Goal: Task Accomplishment & Management: Use online tool/utility

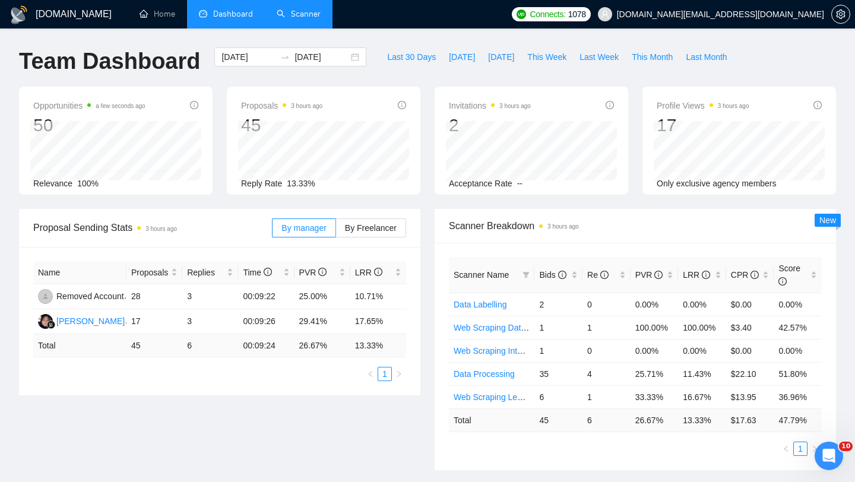
click at [319, 16] on link "Scanner" at bounding box center [299, 14] width 44 height 10
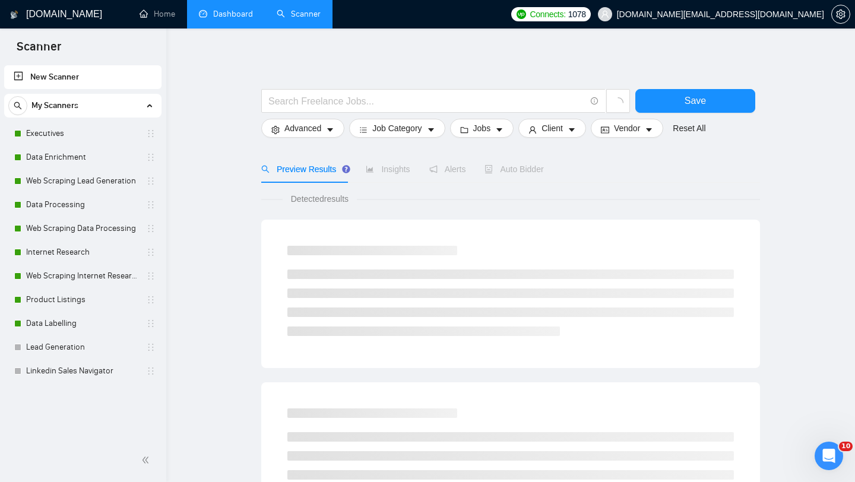
click at [227, 19] on link "Dashboard" at bounding box center [226, 14] width 54 height 10
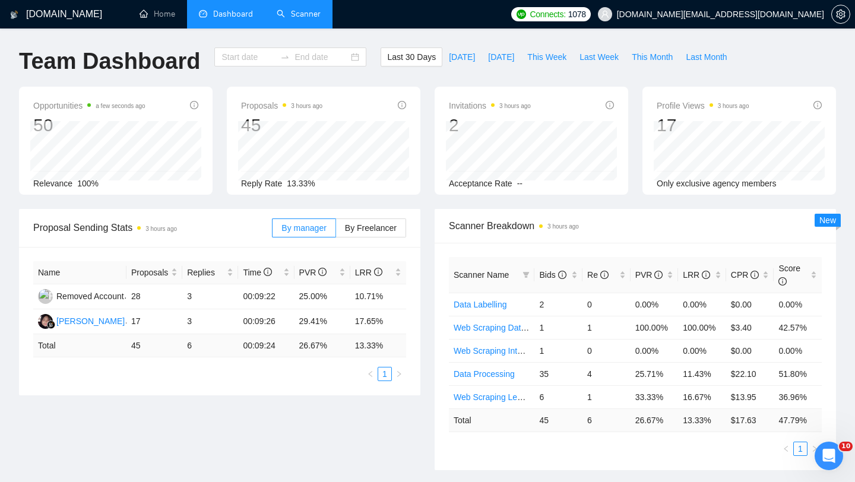
type input "[DATE]"
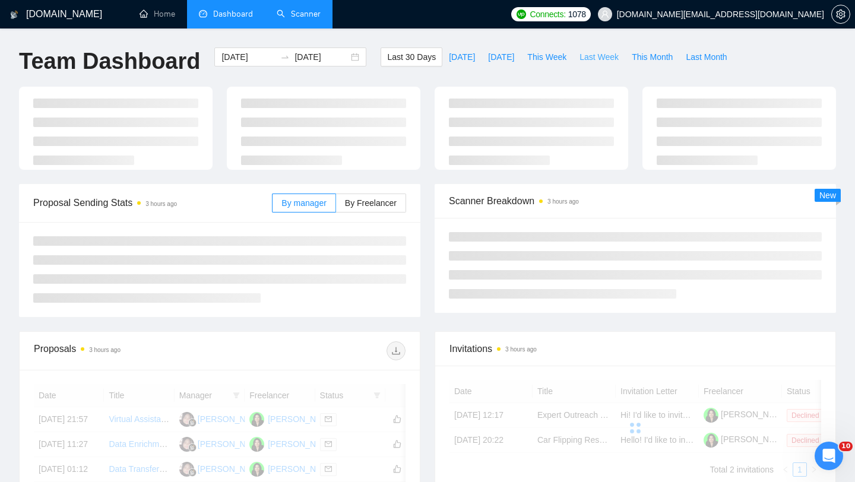
click at [589, 60] on span "Last Week" at bounding box center [599, 56] width 39 height 13
type input "[DATE]"
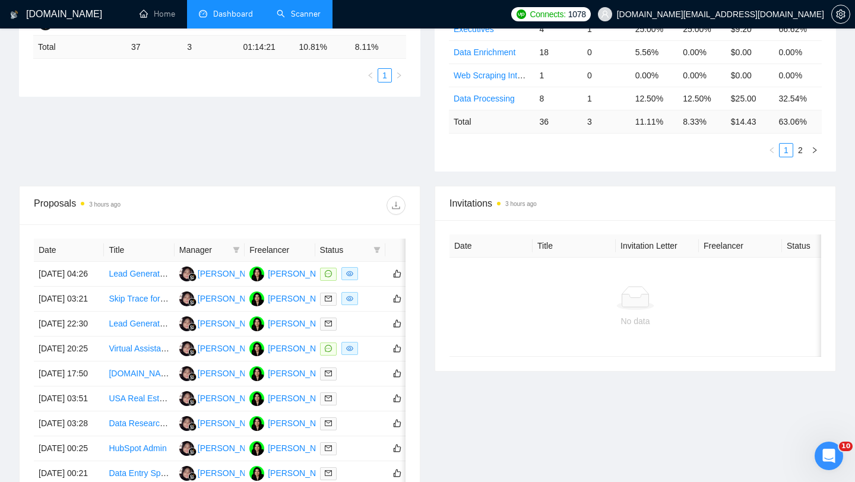
scroll to position [338, 0]
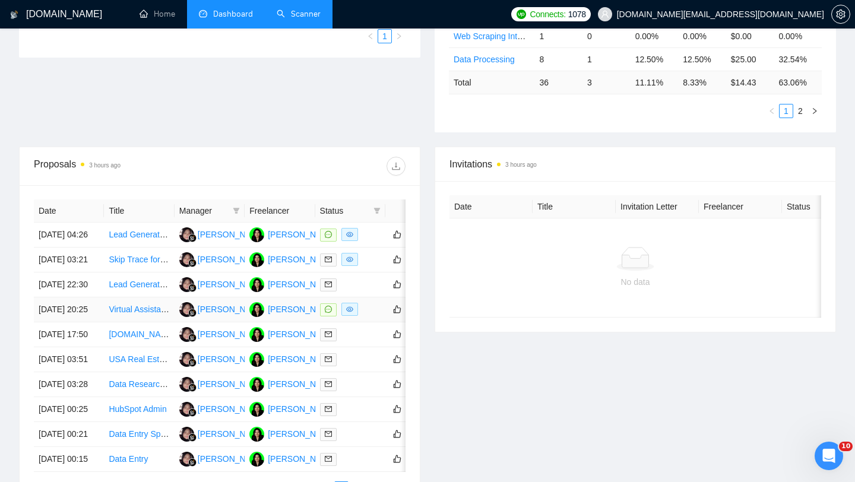
click at [124, 322] on td "Virtual Assistant Needed for Product Research & Data Entry" at bounding box center [139, 310] width 70 height 25
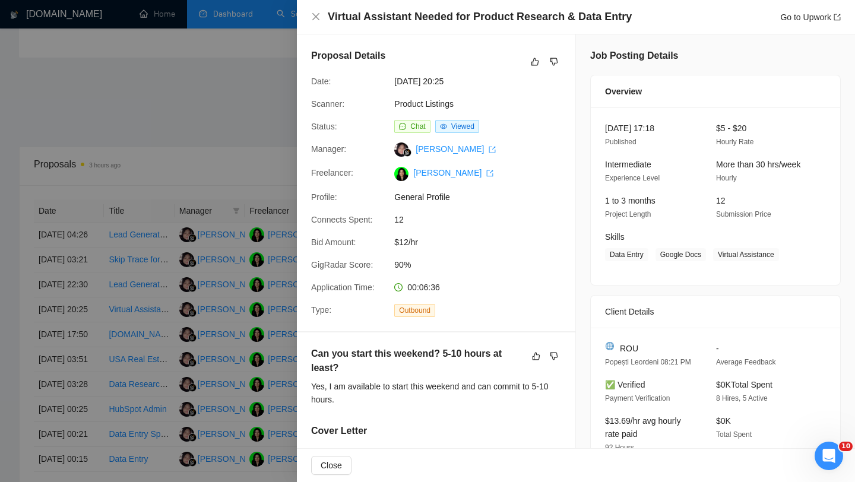
click at [200, 276] on div at bounding box center [427, 241] width 855 height 482
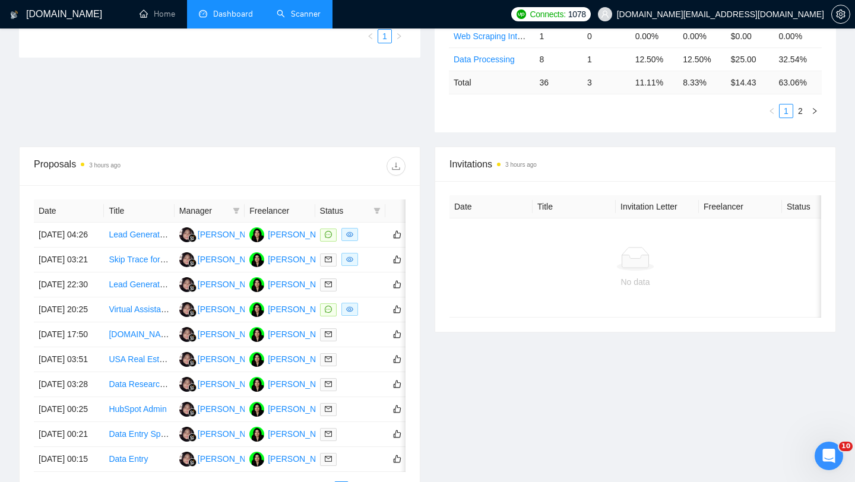
scroll to position [0, 0]
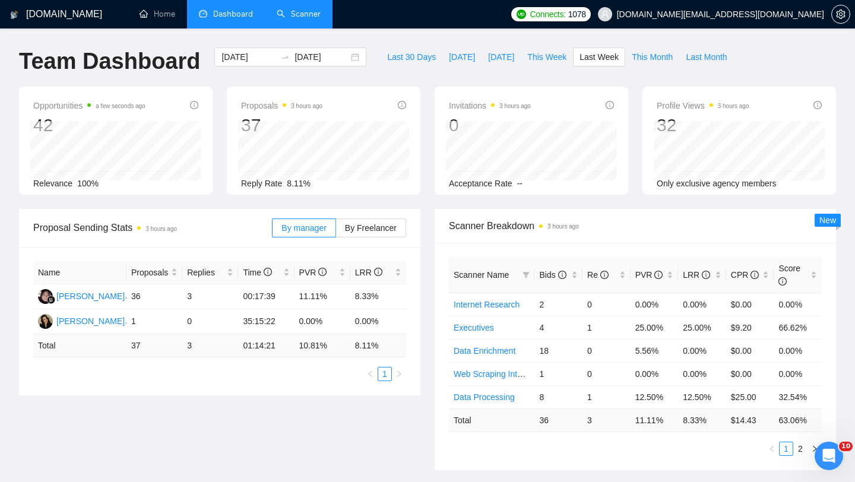
click at [295, 15] on link "Scanner" at bounding box center [299, 14] width 44 height 10
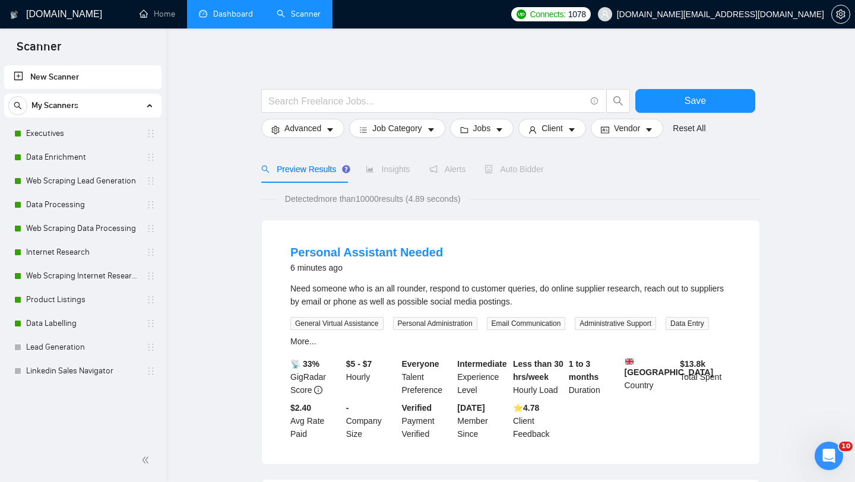
click at [527, 178] on div "Auto Bidder" at bounding box center [514, 169] width 59 height 27
click at [88, 298] on link "Product Listings" at bounding box center [82, 300] width 113 height 24
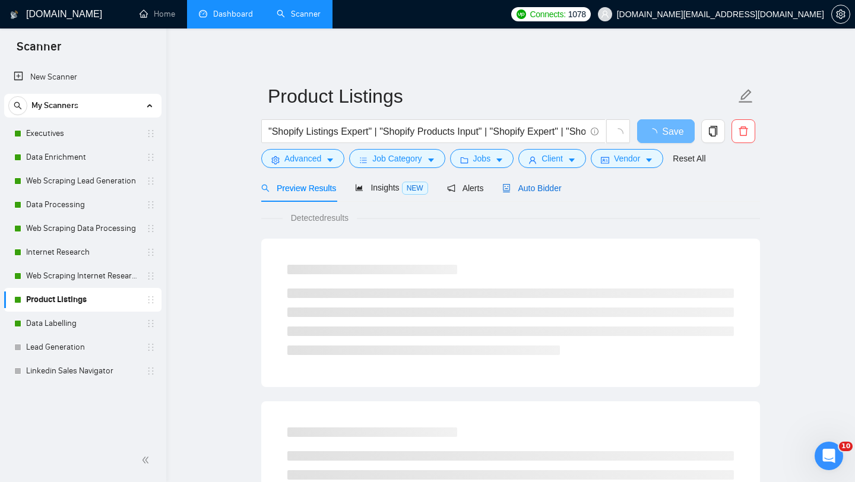
click at [548, 188] on span "Auto Bidder" at bounding box center [531, 189] width 59 height 10
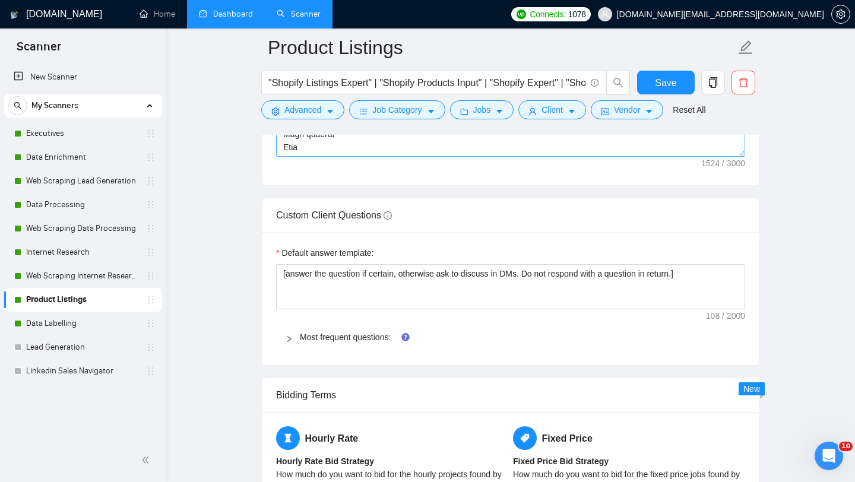
scroll to position [1651, 0]
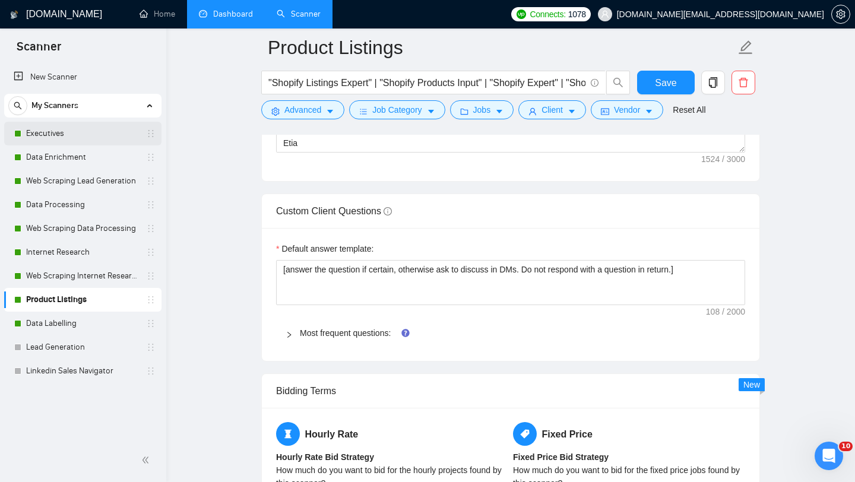
click at [93, 131] on link "Executives" at bounding box center [82, 134] width 113 height 24
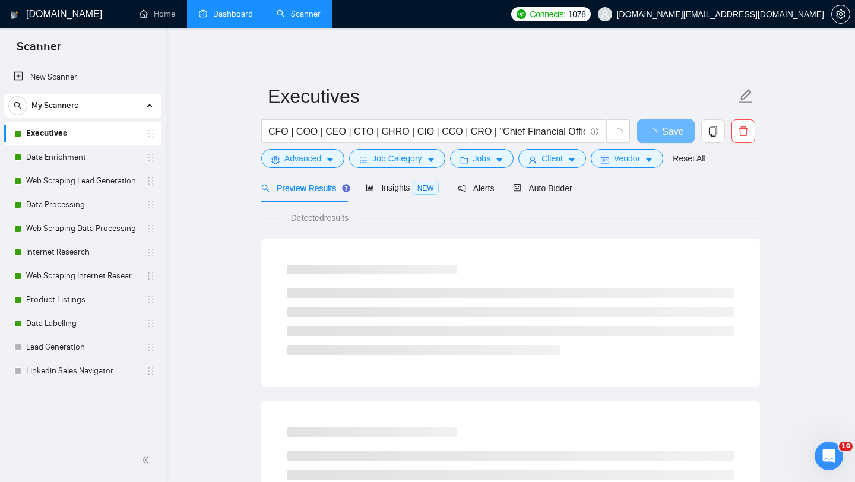
click at [580, 186] on div "Preview Results Insights NEW Alerts Auto Bidder" at bounding box center [510, 188] width 499 height 28
click at [568, 188] on span "Auto Bidder" at bounding box center [542, 189] width 59 height 10
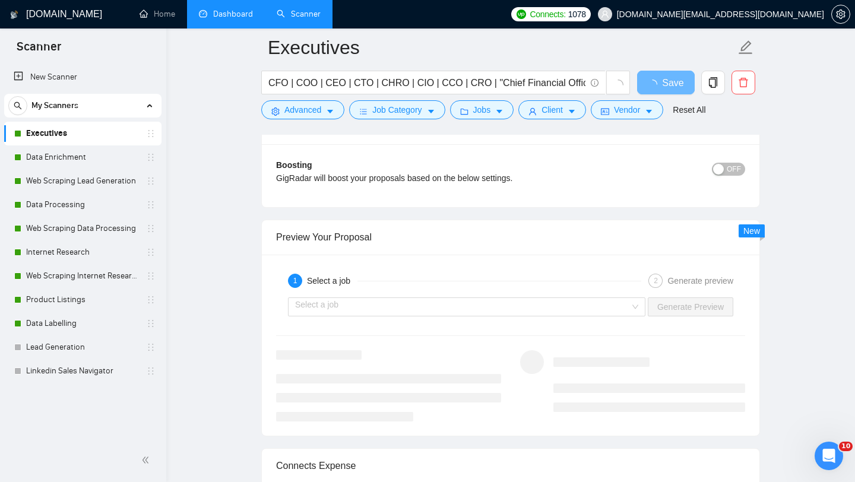
scroll to position [1712, 0]
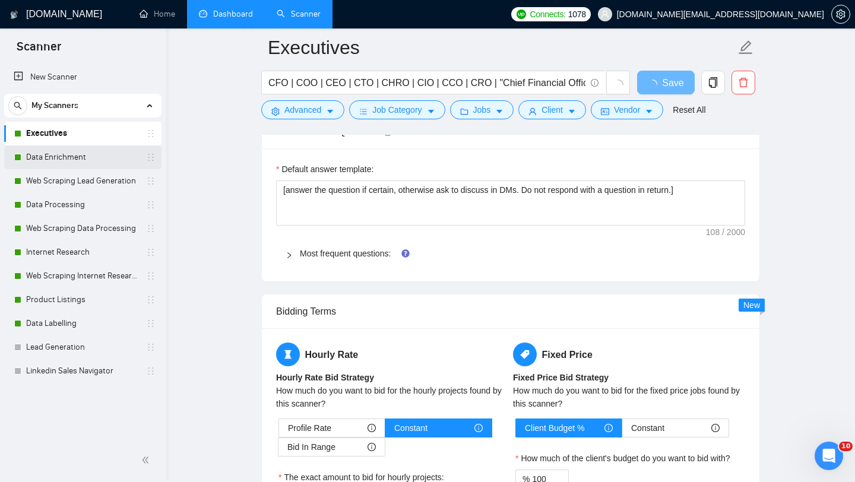
click at [85, 162] on link "Data Enrichment" at bounding box center [82, 157] width 113 height 24
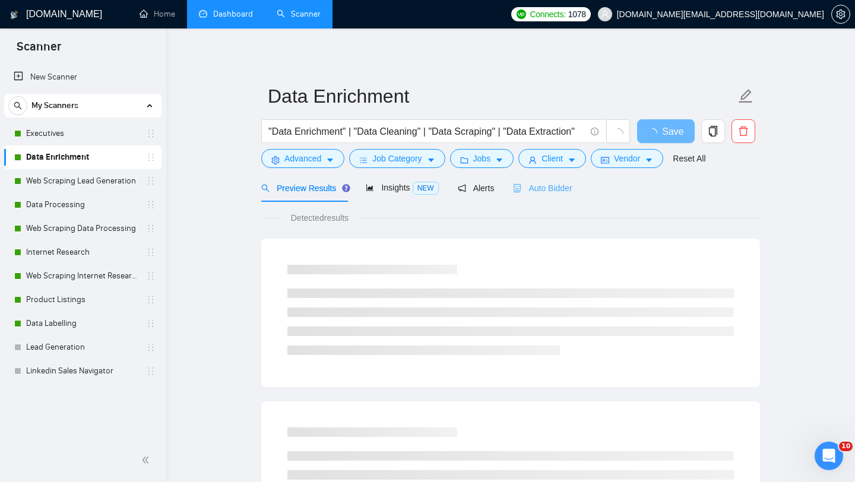
click at [542, 195] on div "Auto Bidder" at bounding box center [542, 188] width 59 height 28
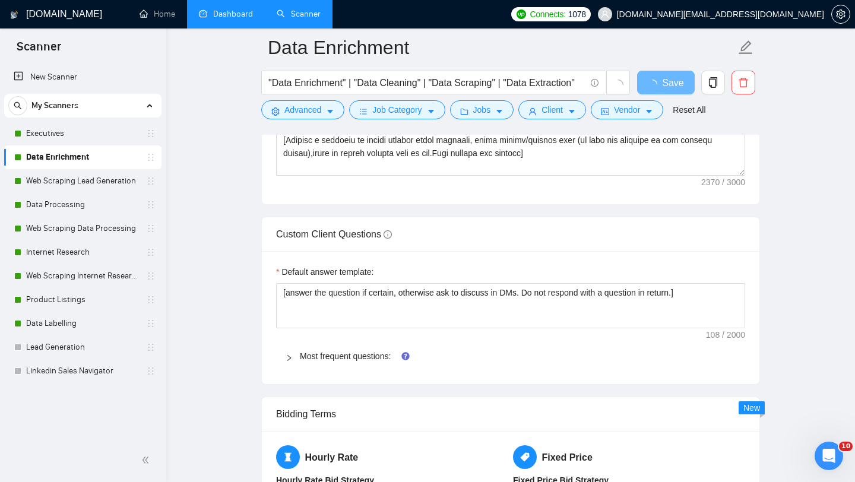
scroll to position [1610, 0]
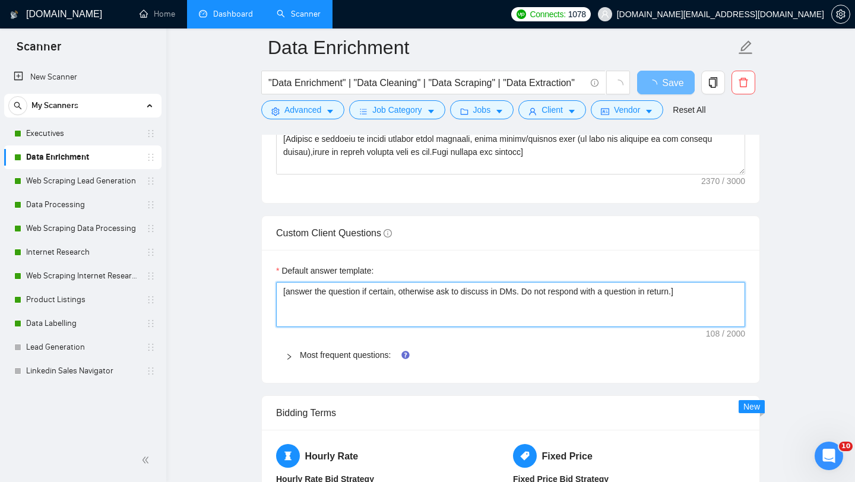
click at [525, 298] on textarea "[answer the question if certain, otherwise ask to discuss in DMs. Do not respon…" at bounding box center [510, 304] width 469 height 45
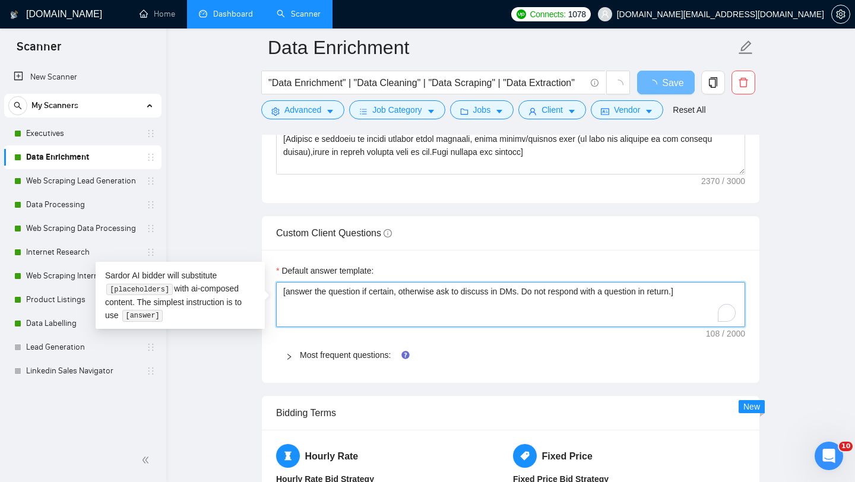
click at [525, 298] on textarea "[answer the question if certain, otherwise ask to discuss in DMs. Do not respon…" at bounding box center [510, 304] width 469 height 45
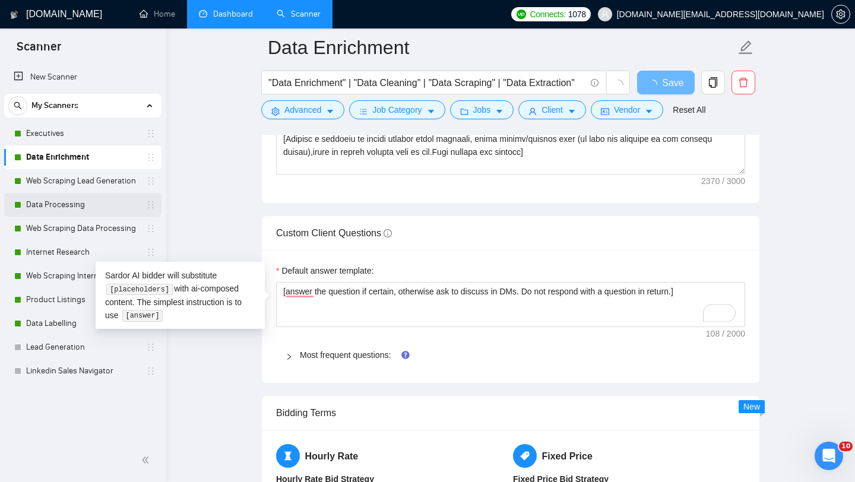
click at [88, 210] on link "Data Processing" at bounding box center [82, 205] width 113 height 24
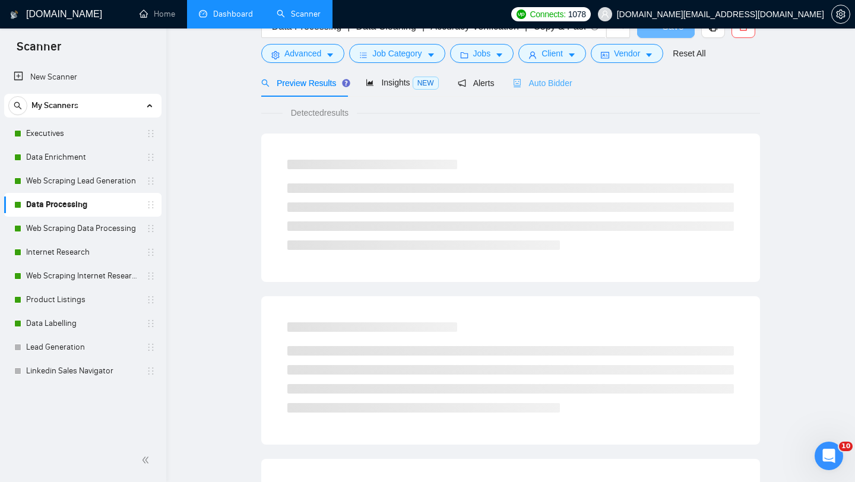
scroll to position [26, 0]
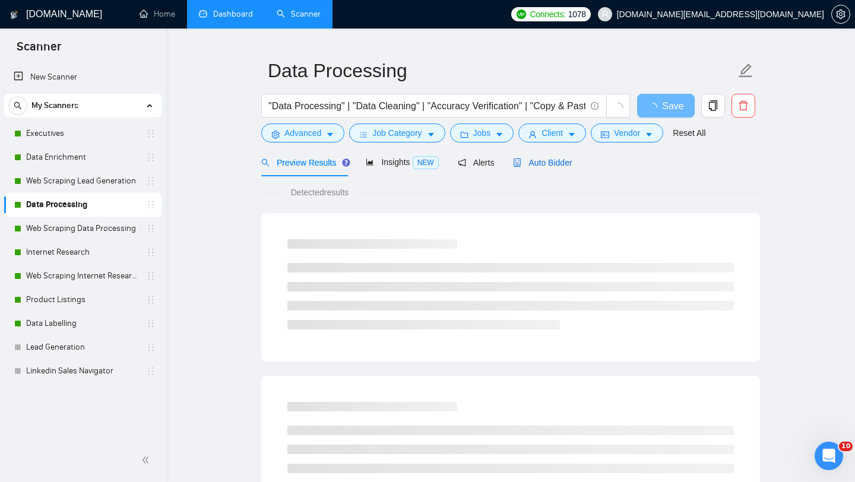
click at [549, 156] on div "Auto Bidder" at bounding box center [542, 162] width 59 height 13
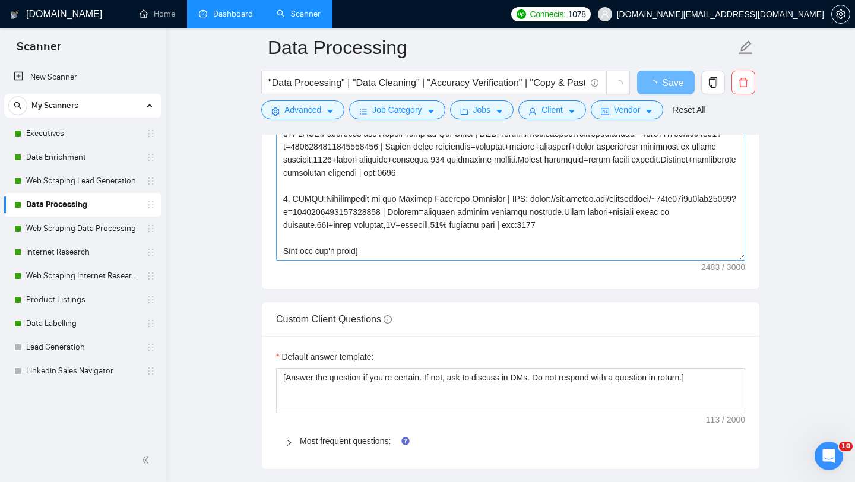
scroll to position [300, 0]
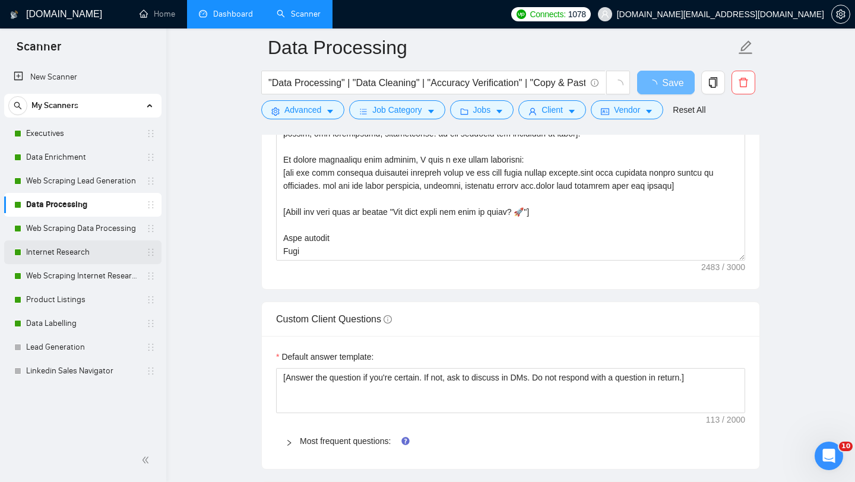
click at [62, 241] on link "Internet Research" at bounding box center [82, 253] width 113 height 24
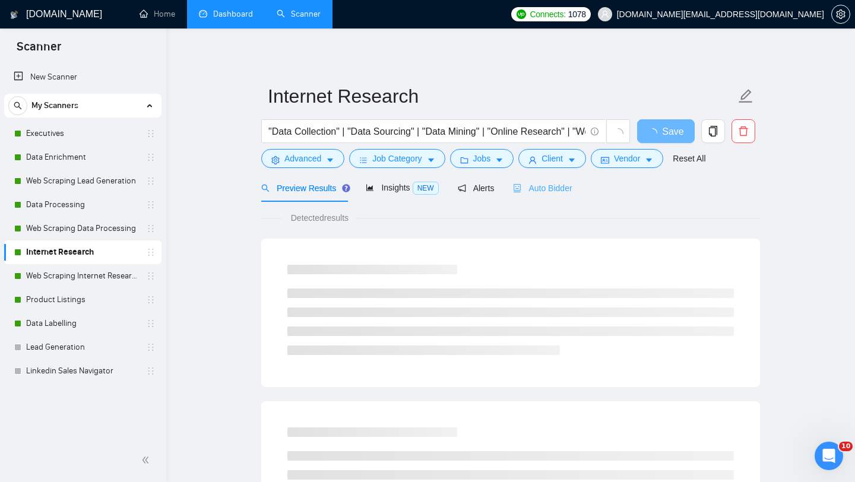
click at [543, 195] on div "Auto Bidder" at bounding box center [542, 188] width 59 height 28
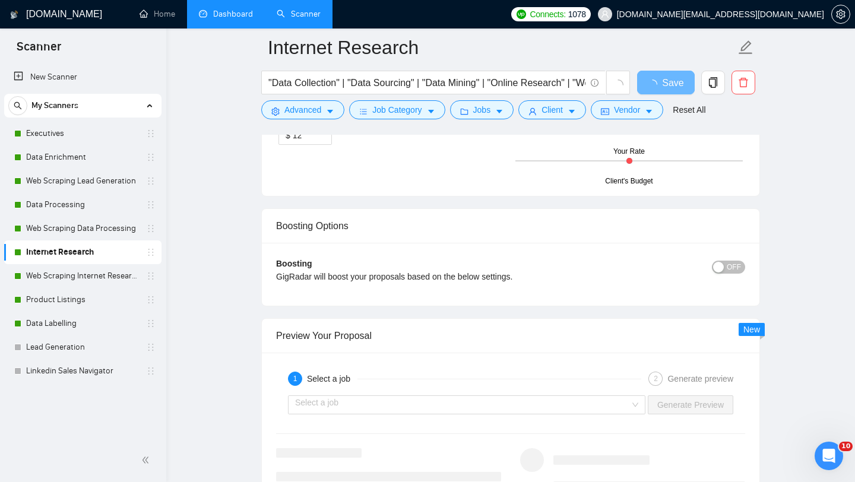
scroll to position [1546, 0]
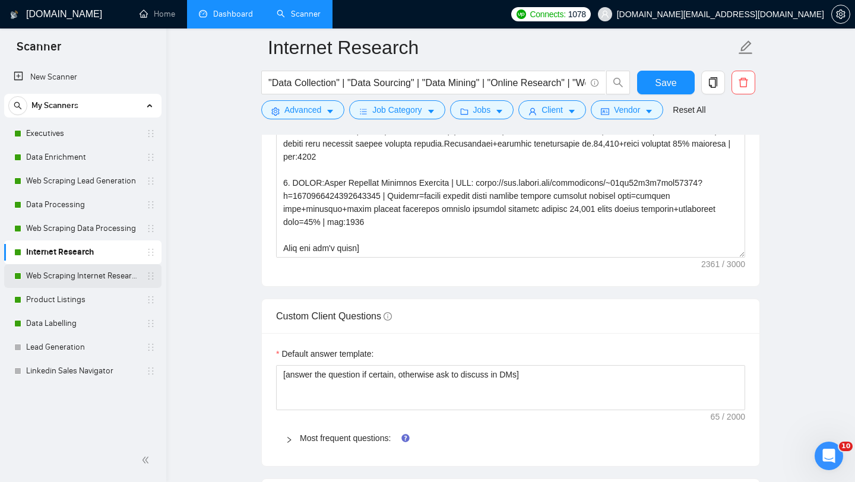
click at [87, 279] on link "Web Scraping Internet Research" at bounding box center [82, 276] width 113 height 24
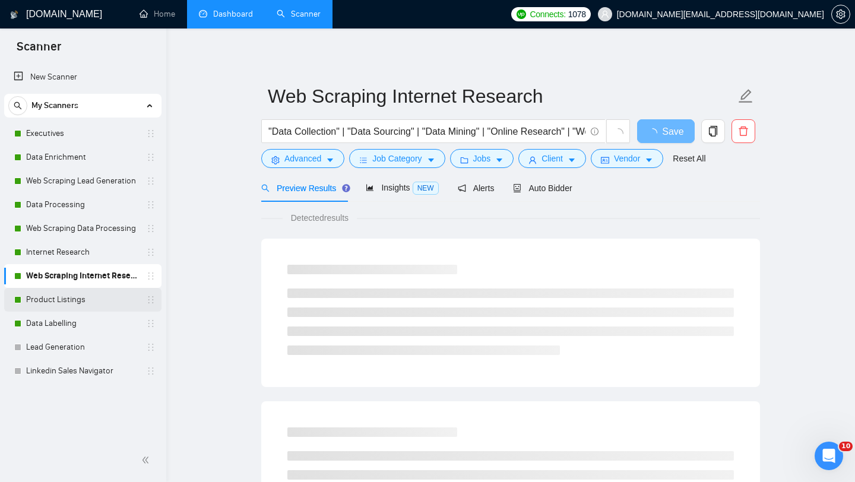
click at [83, 293] on link "Product Listings" at bounding box center [82, 300] width 113 height 24
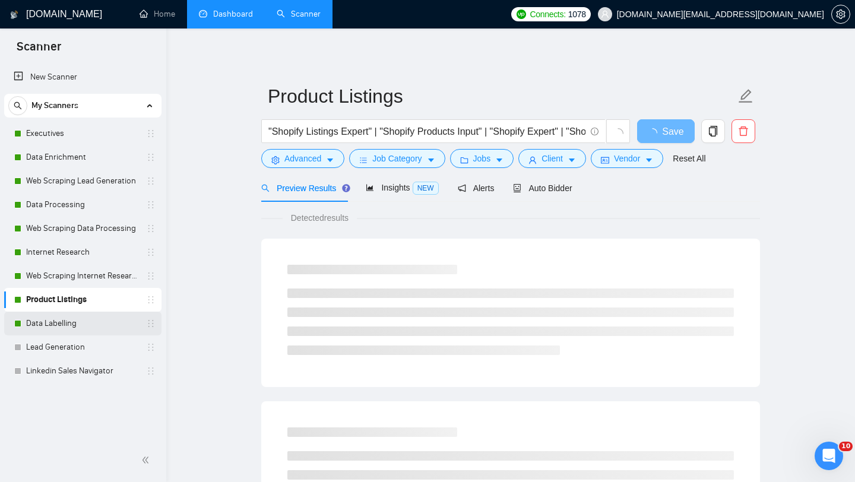
click at [75, 324] on link "Data Labelling" at bounding box center [82, 324] width 113 height 24
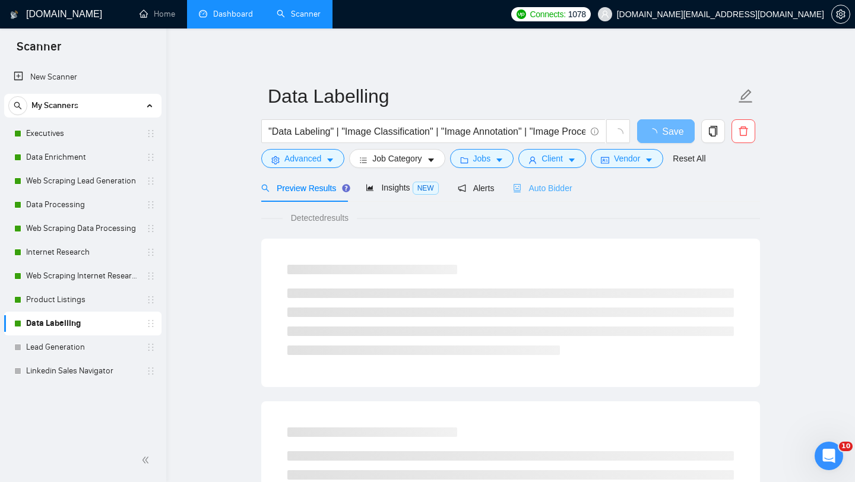
click at [556, 195] on div "Auto Bidder" at bounding box center [542, 188] width 59 height 28
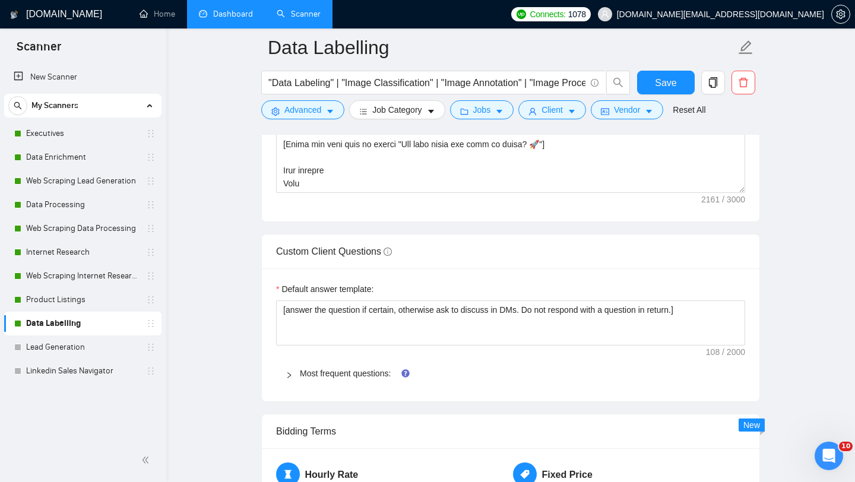
scroll to position [1596, 0]
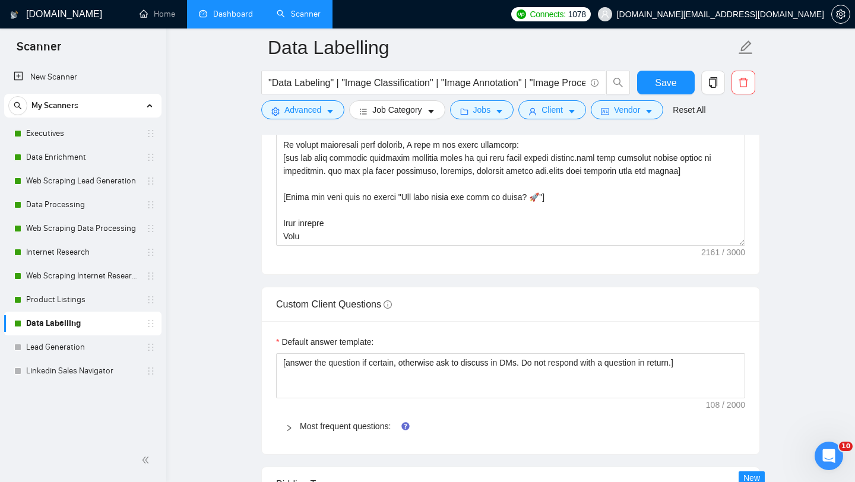
click at [286, 425] on icon "right" at bounding box center [289, 428] width 7 height 7
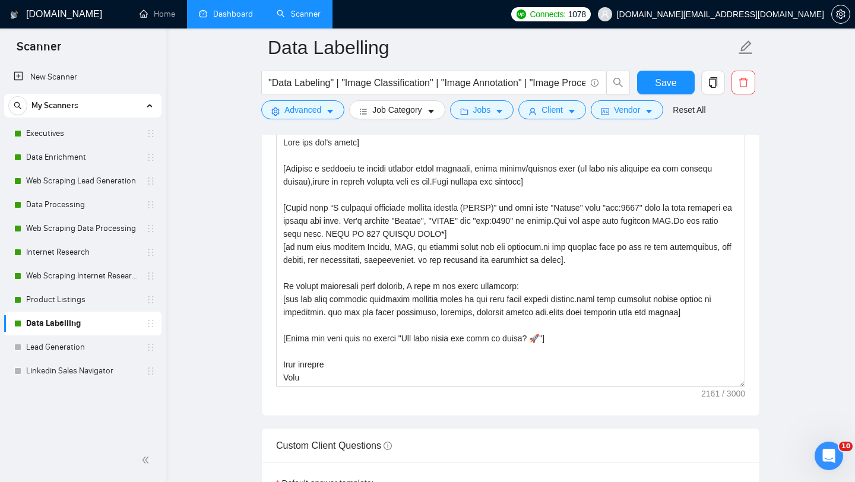
scroll to position [1454, 0]
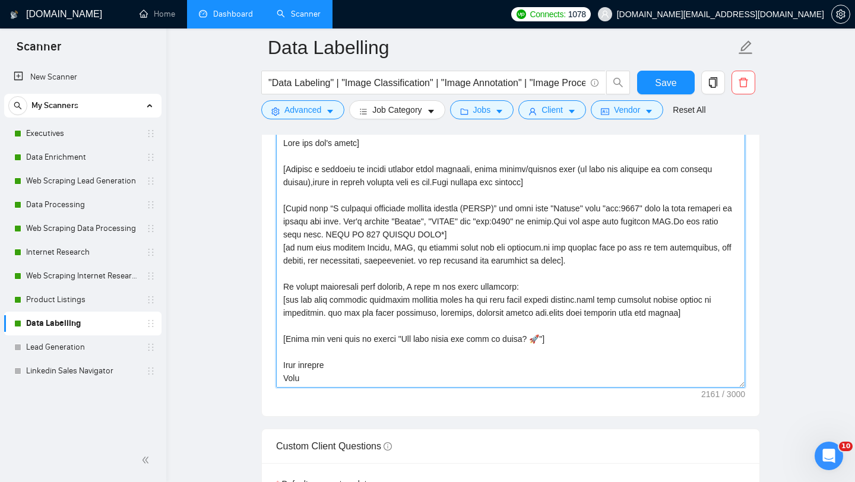
click at [450, 256] on textarea "Cover letter template:" at bounding box center [510, 254] width 469 height 267
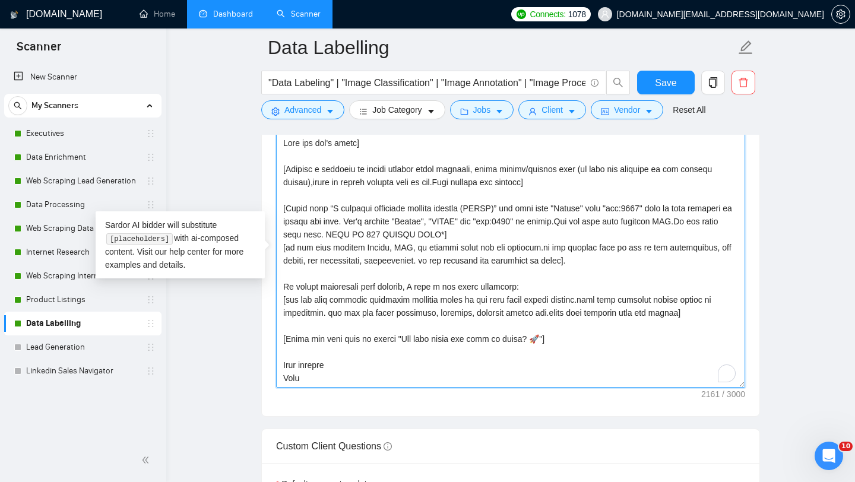
click at [450, 256] on textarea "Cover letter template:" at bounding box center [510, 254] width 469 height 267
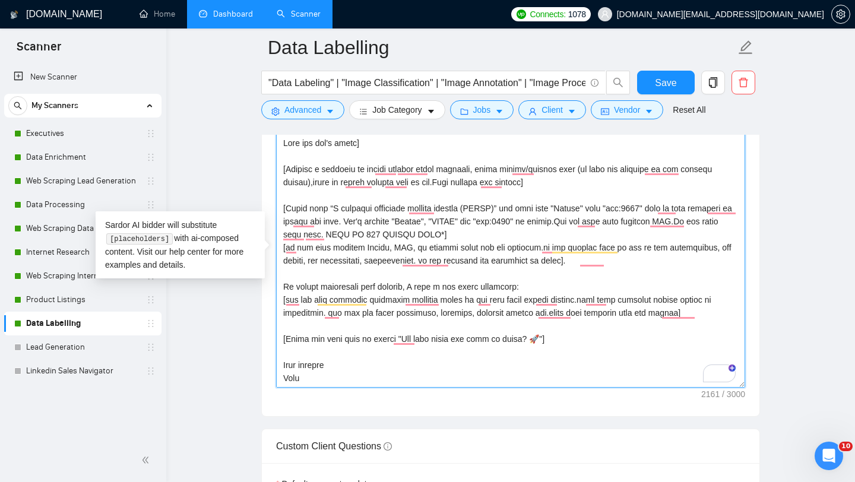
click at [563, 244] on textarea "Cover letter template:" at bounding box center [510, 254] width 469 height 267
drag, startPoint x: 455, startPoint y: 263, endPoint x: 538, endPoint y: 264, distance: 82.6
click at [538, 264] on textarea "Cover letter template:" at bounding box center [510, 254] width 469 height 267
drag, startPoint x: 625, startPoint y: 260, endPoint x: 454, endPoint y: 258, distance: 171.6
click at [454, 258] on textarea "Cover letter template:" at bounding box center [510, 254] width 469 height 267
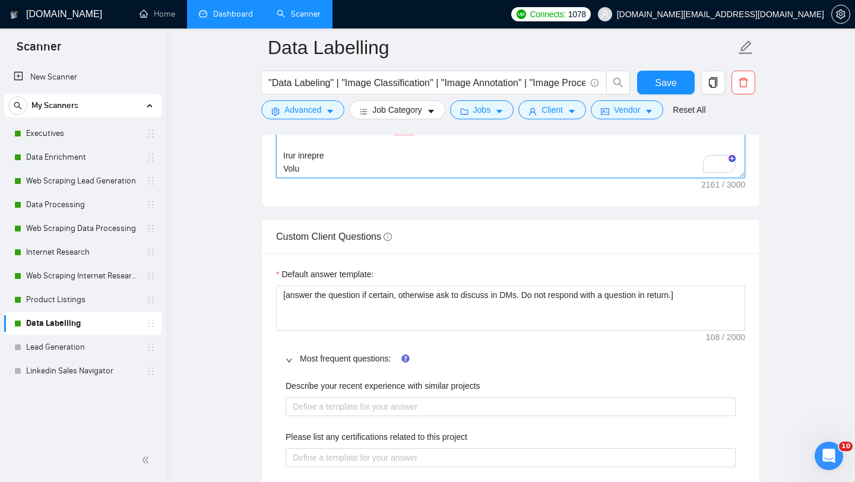
scroll to position [1643, 0]
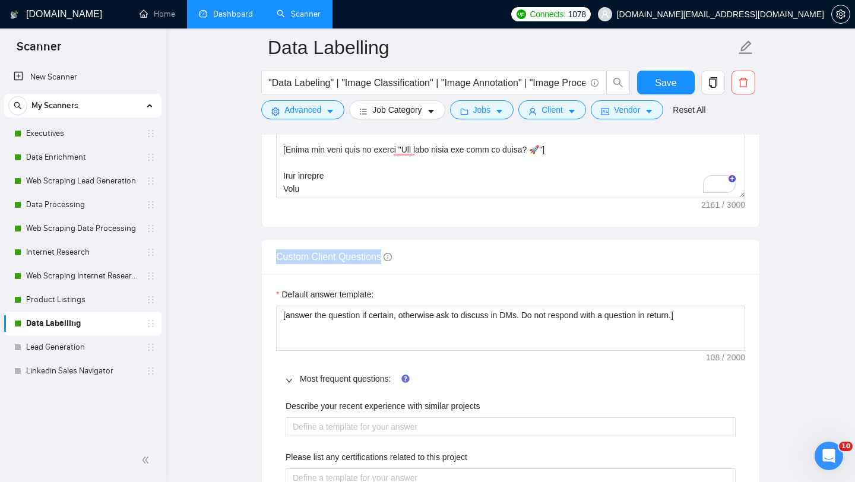
drag, startPoint x: 269, startPoint y: 252, endPoint x: 385, endPoint y: 258, distance: 116.5
click at [385, 258] on div "Custom Client Questions" at bounding box center [511, 257] width 498 height 34
copy span "Custom Client Questions"
click at [805, 174] on main "Data Labelling "Data Labeling" | "Image Classification" | "Image Annotation" | …" at bounding box center [510, 390] width 651 height 3972
click at [227, 12] on link "Dashboard" at bounding box center [226, 14] width 54 height 10
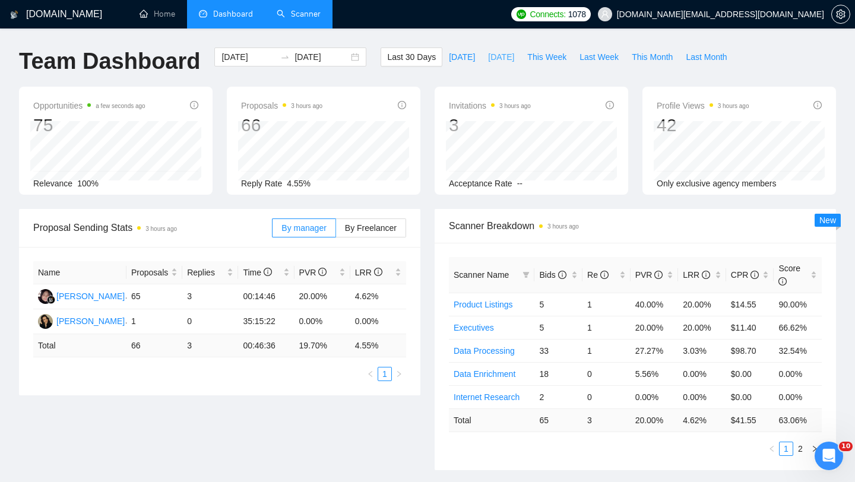
click at [488, 59] on span "[DATE]" at bounding box center [501, 56] width 26 height 13
type input "[DATE]"
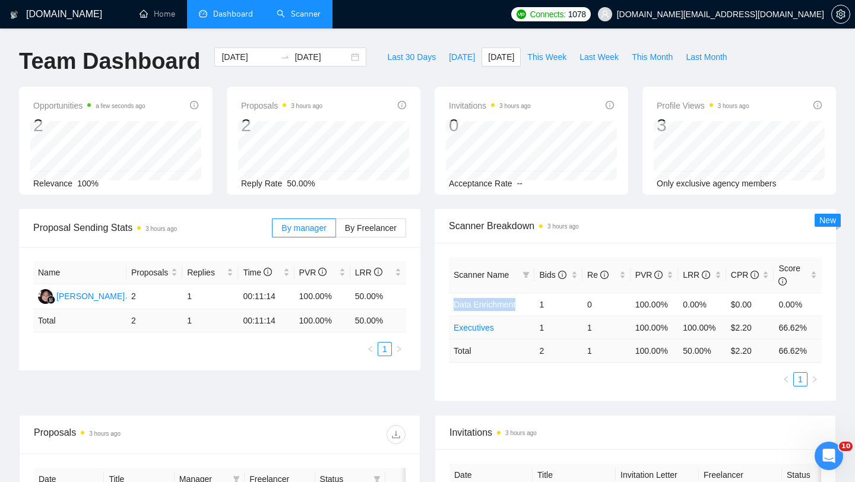
click at [476, 330] on link "Executives" at bounding box center [474, 328] width 40 height 10
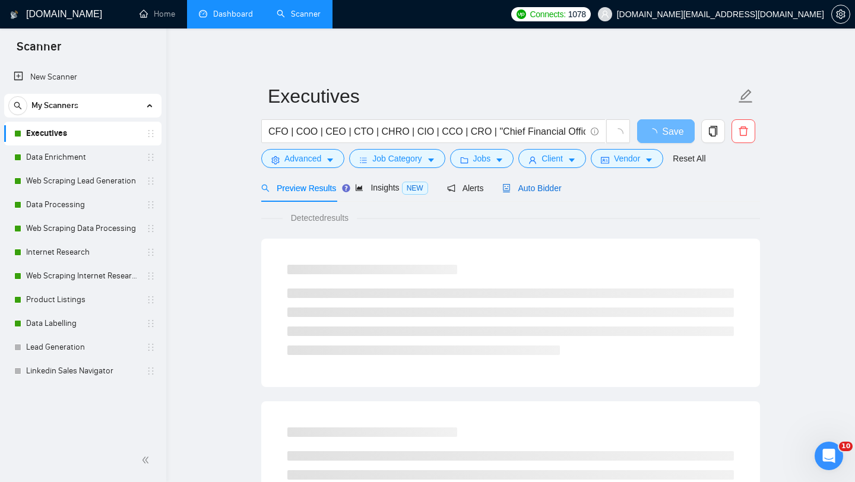
click at [540, 190] on span "Auto Bidder" at bounding box center [531, 189] width 59 height 10
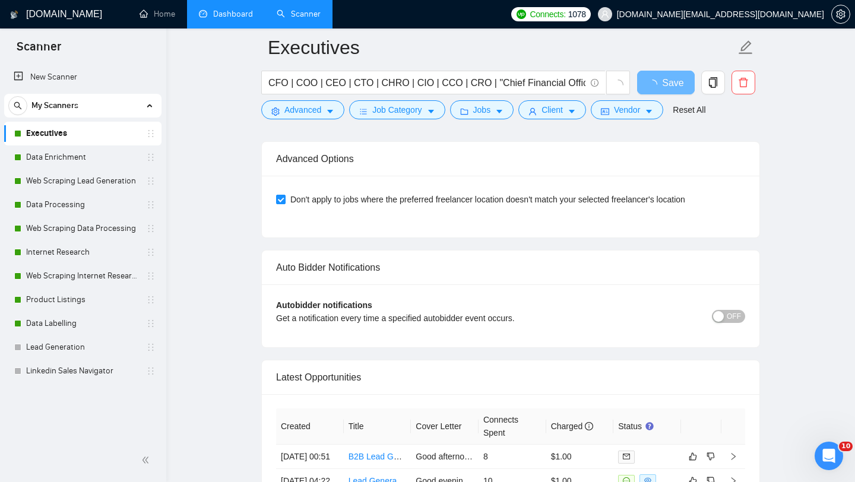
scroll to position [2745, 0]
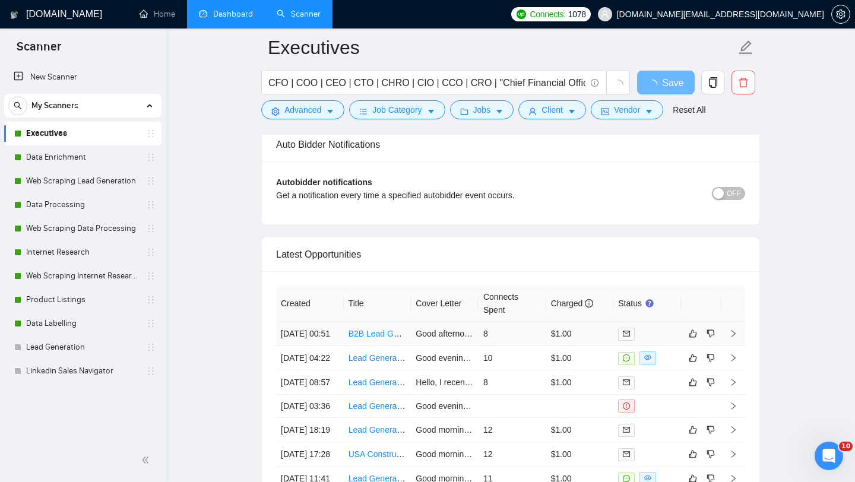
click at [354, 346] on td "B2B Lead Generation Expert for Medical Practices" at bounding box center [378, 334] width 68 height 24
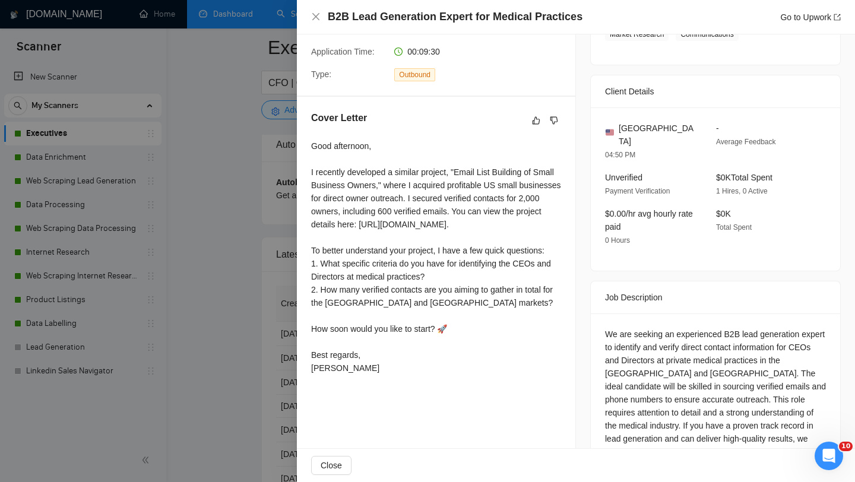
scroll to position [237, 0]
click at [188, 353] on div at bounding box center [427, 241] width 855 height 482
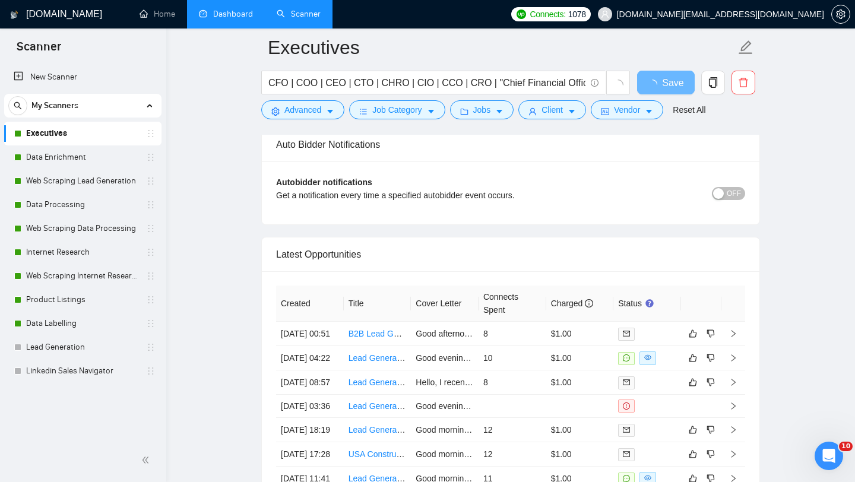
click at [227, 17] on link "Dashboard" at bounding box center [226, 14] width 54 height 10
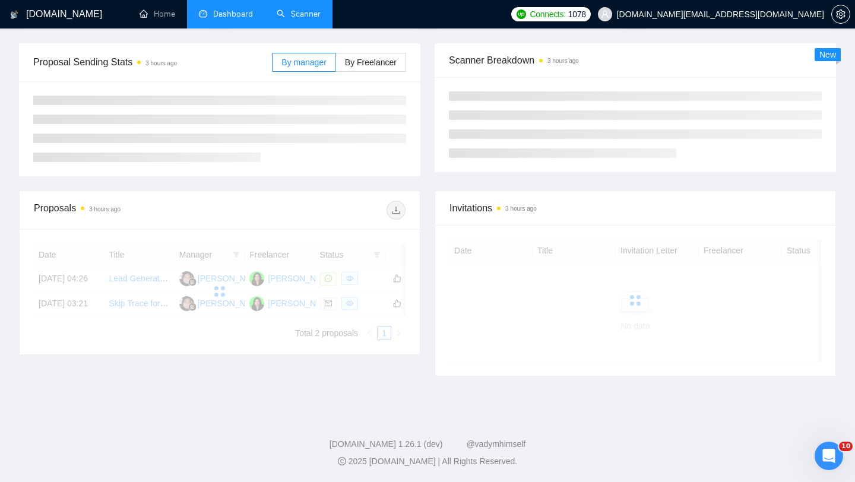
scroll to position [173, 0]
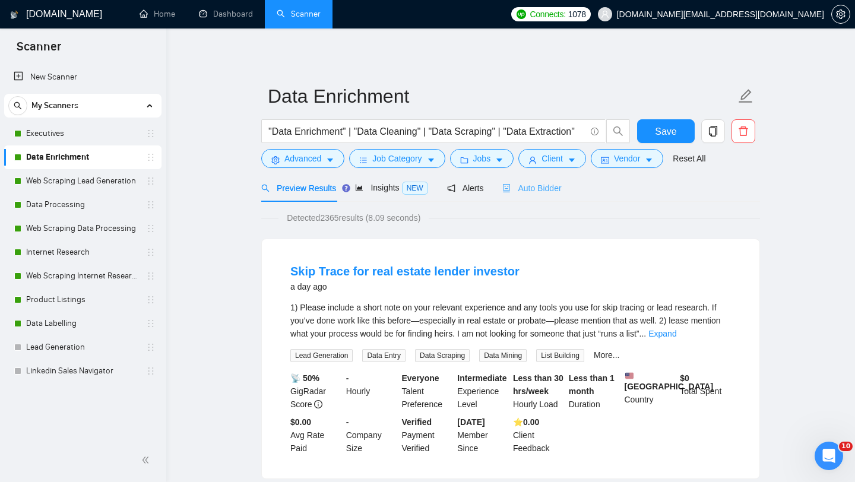
click at [526, 178] on div "Auto Bidder" at bounding box center [531, 188] width 59 height 28
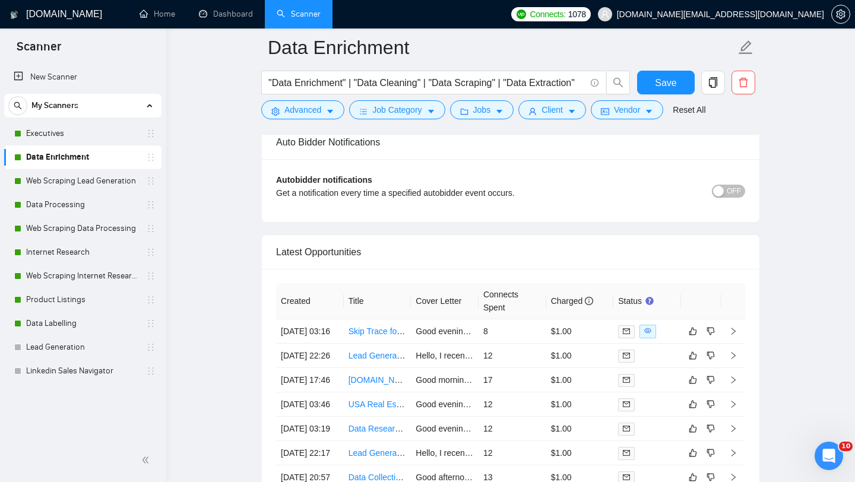
scroll to position [2946, 0]
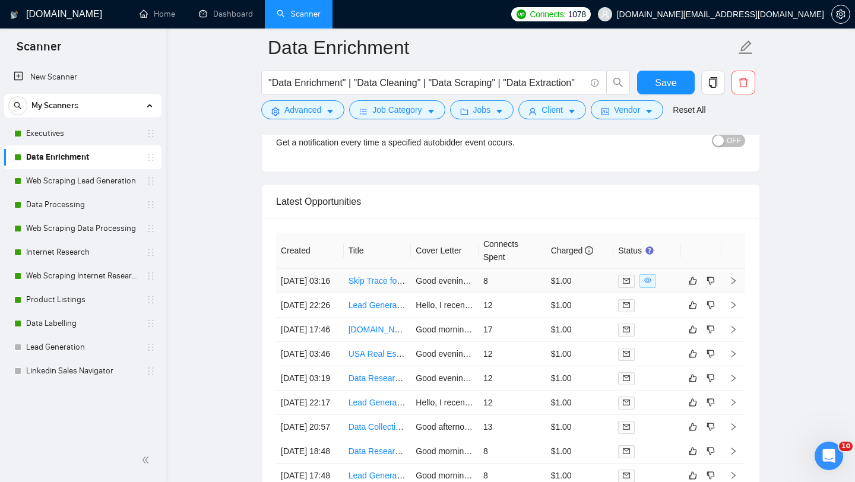
click at [386, 293] on td "Skip Trace for real estate lender investor" at bounding box center [378, 281] width 68 height 24
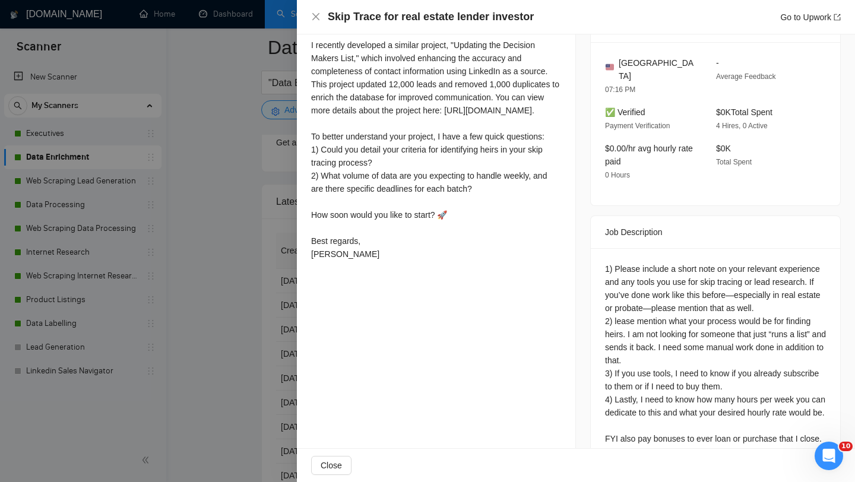
scroll to position [405, 0]
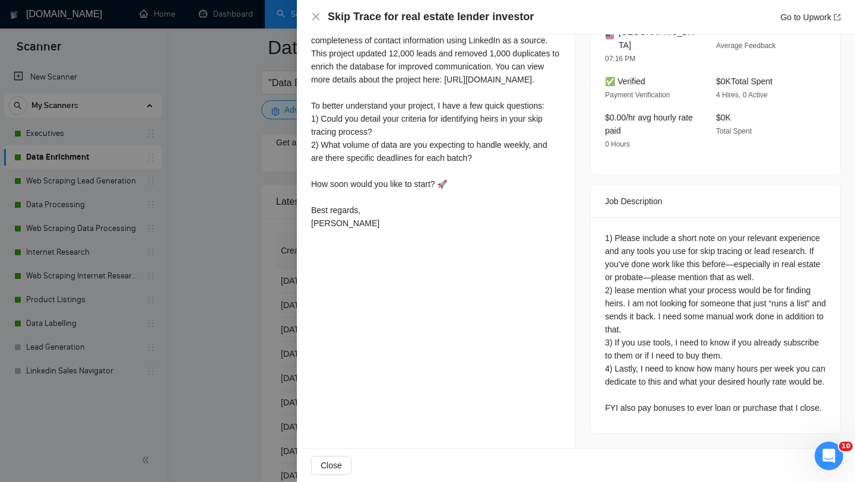
click at [195, 319] on div at bounding box center [427, 241] width 855 height 482
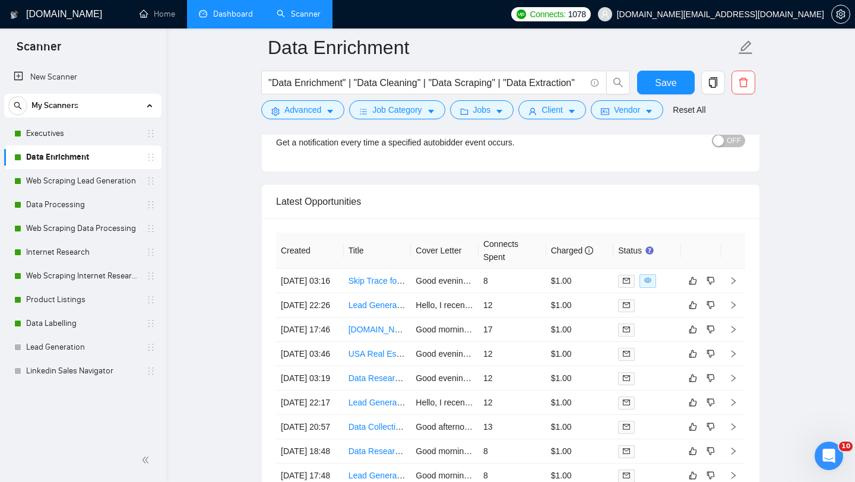
click at [217, 19] on link "Dashboard" at bounding box center [226, 14] width 54 height 10
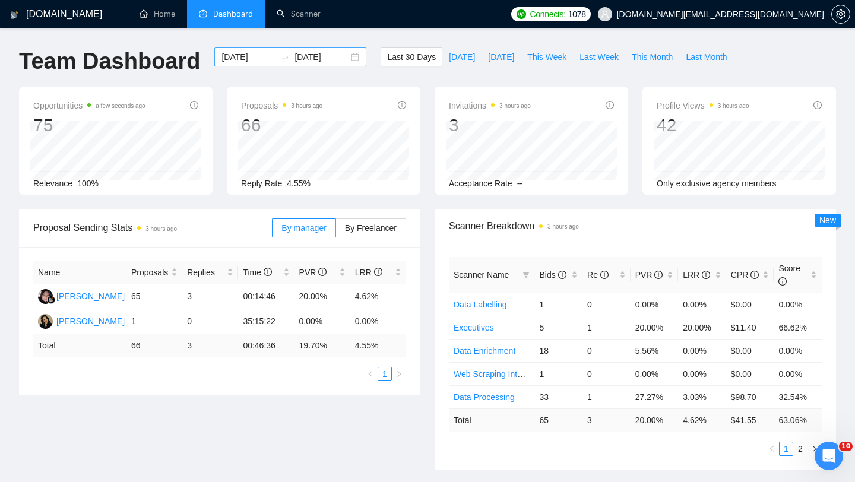
click at [352, 56] on div "2025-08-16 2025-09-15" at bounding box center [290, 57] width 152 height 19
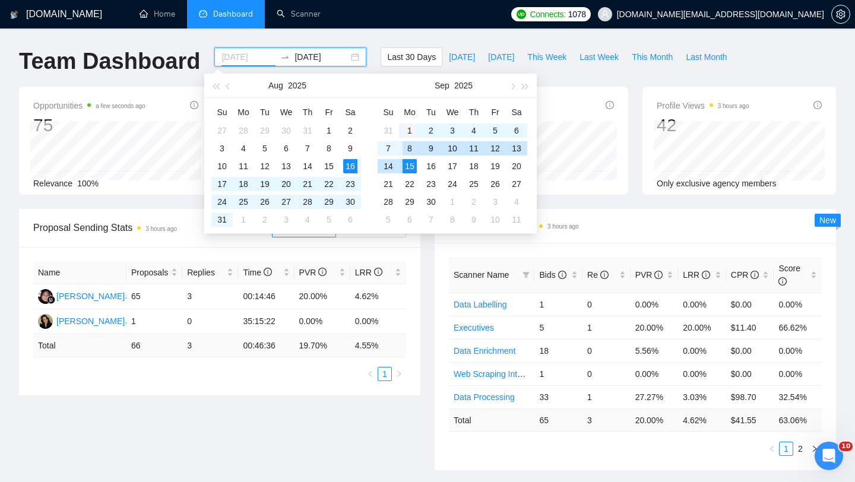
type input "2025-09-01"
click at [406, 135] on div "1" at bounding box center [410, 131] width 14 height 14
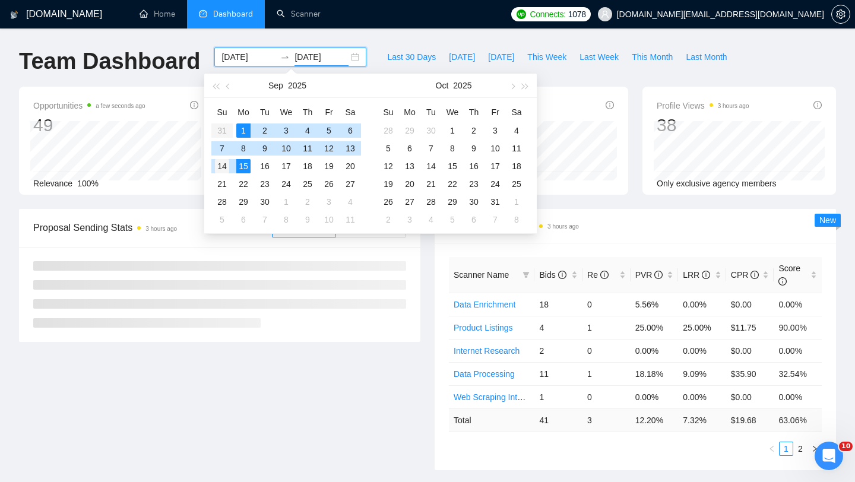
type input "[DATE]"
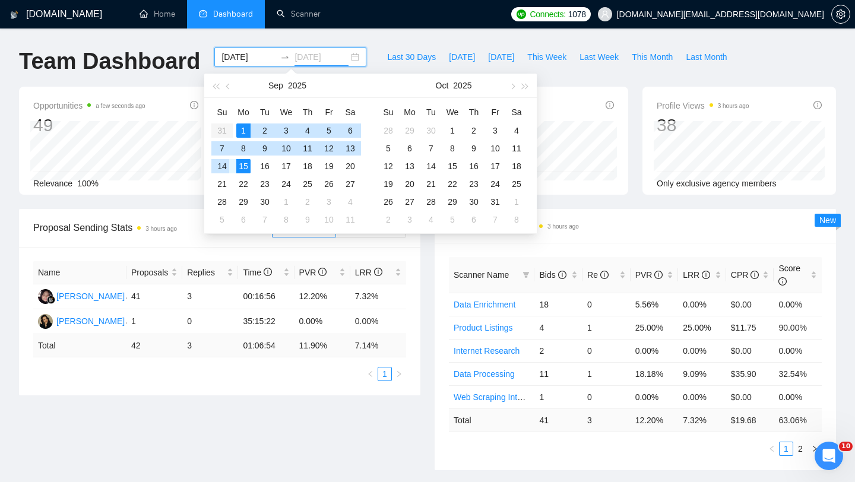
click at [228, 164] on div "14" at bounding box center [222, 166] width 14 height 14
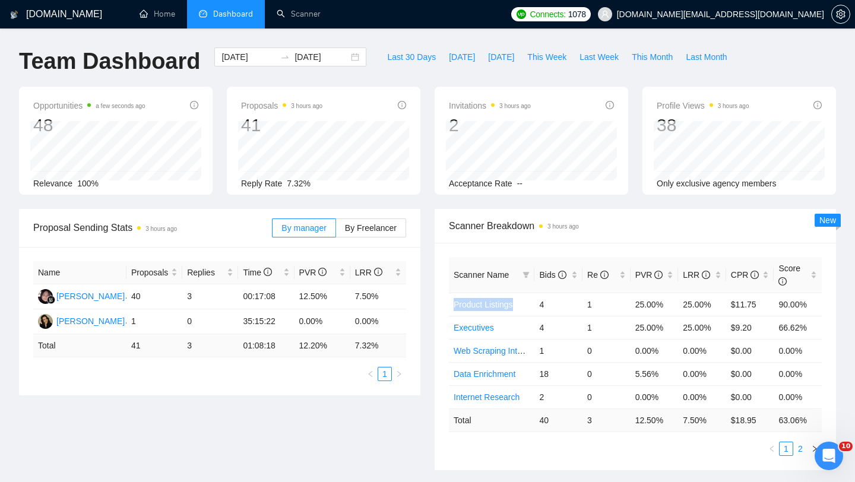
click at [800, 448] on link "2" at bounding box center [800, 448] width 13 height 13
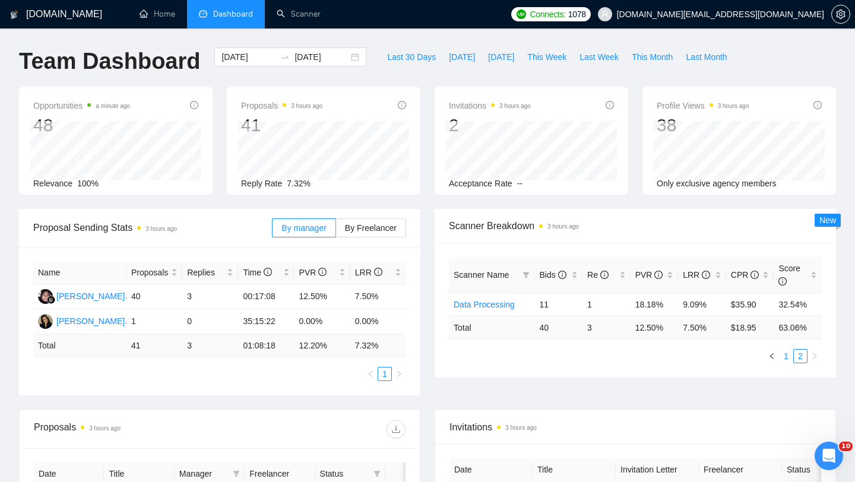
click at [783, 356] on link "1" at bounding box center [786, 356] width 13 height 13
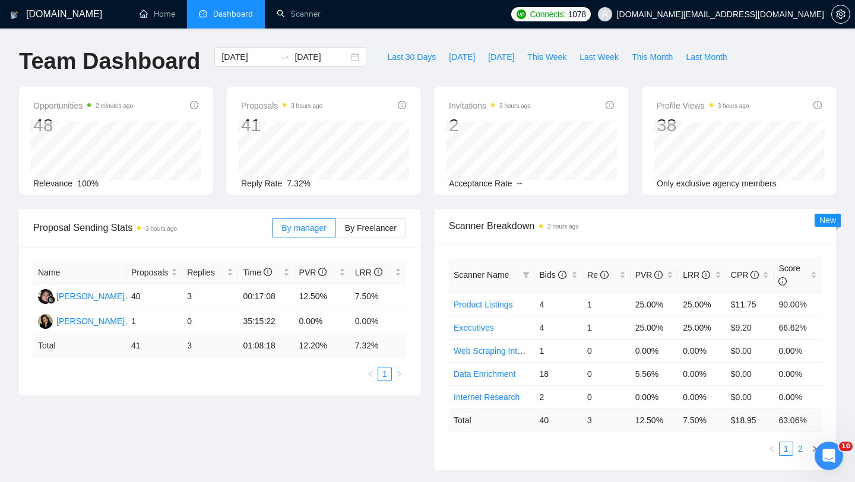
click at [803, 450] on link "2" at bounding box center [800, 448] width 13 height 13
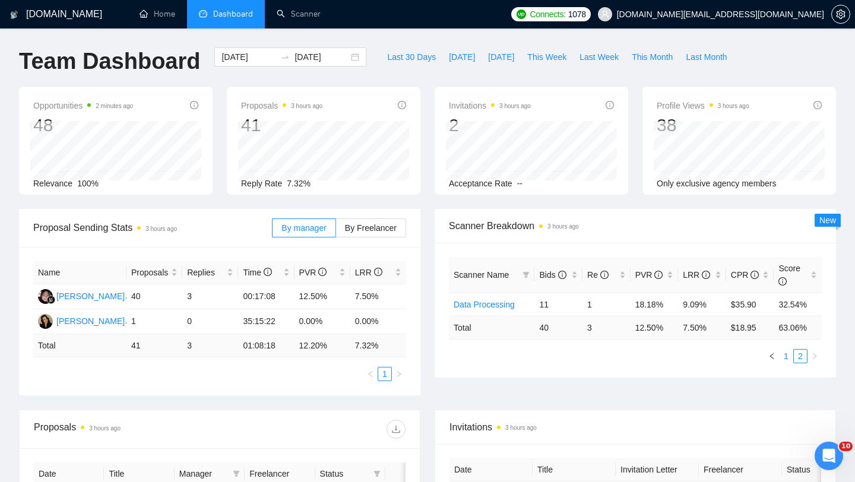
click at [790, 358] on link "1" at bounding box center [786, 356] width 13 height 13
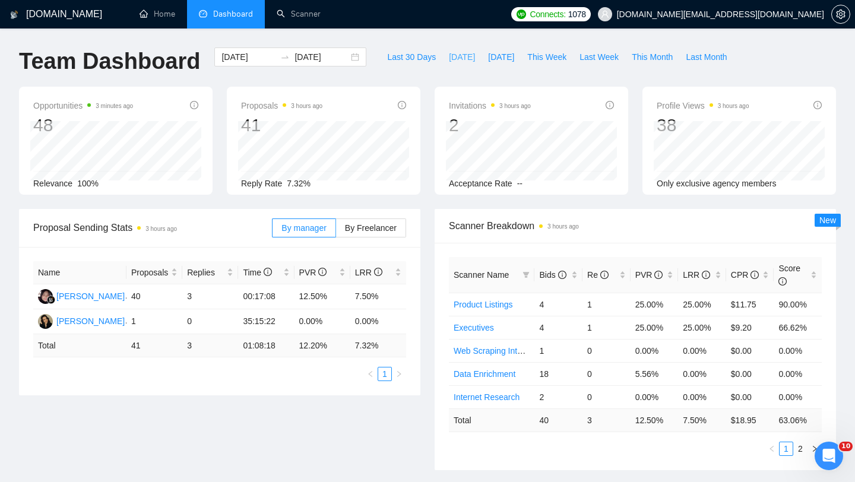
click at [451, 60] on span "[DATE]" at bounding box center [462, 56] width 26 height 13
type input "[DATE]"
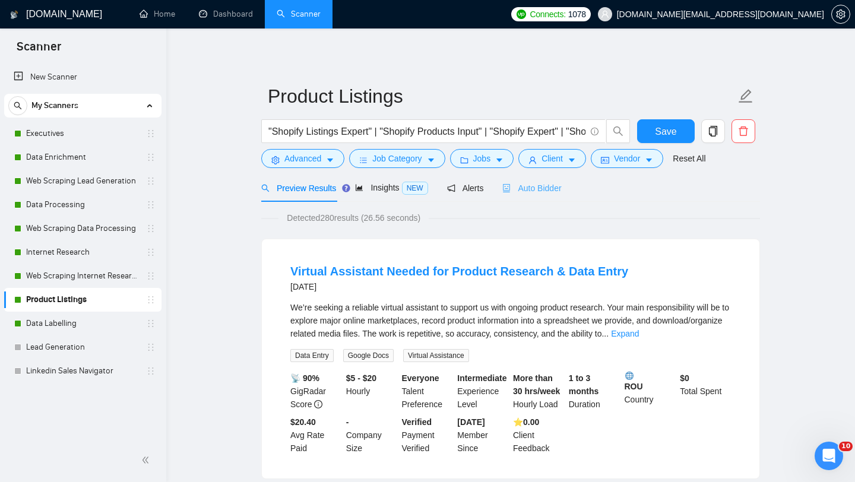
click at [517, 195] on div "Auto Bidder" at bounding box center [531, 188] width 59 height 28
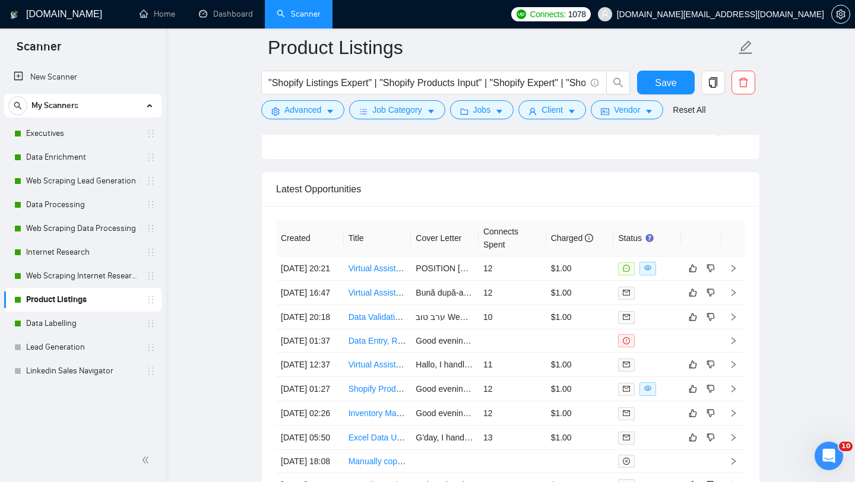
scroll to position [2999, 0]
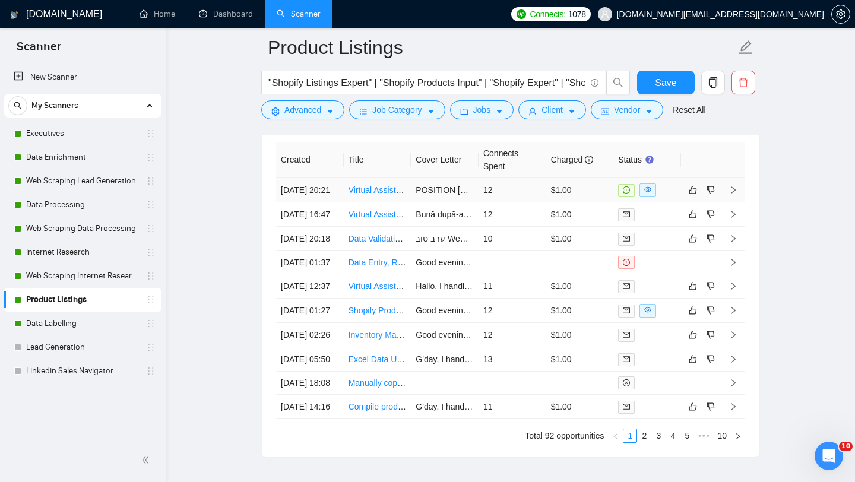
click at [373, 203] on td "Virtual Assistant Needed for Product Research & Data Entry" at bounding box center [378, 190] width 68 height 24
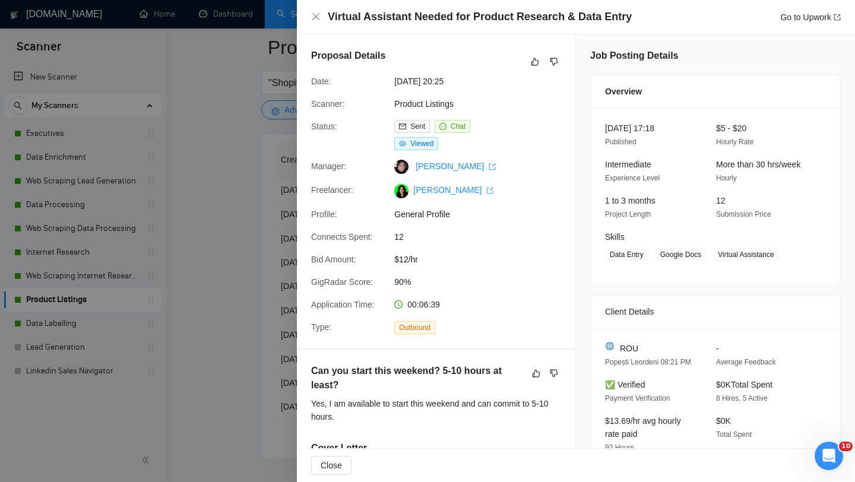
click at [200, 242] on div at bounding box center [427, 241] width 855 height 482
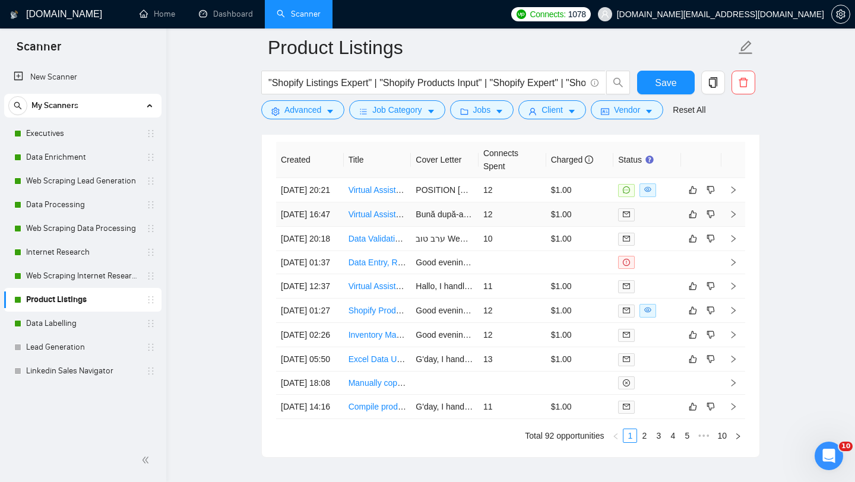
click at [369, 227] on td "Virtual Assistant Needed for Product Research & Data Entry" at bounding box center [378, 215] width 68 height 24
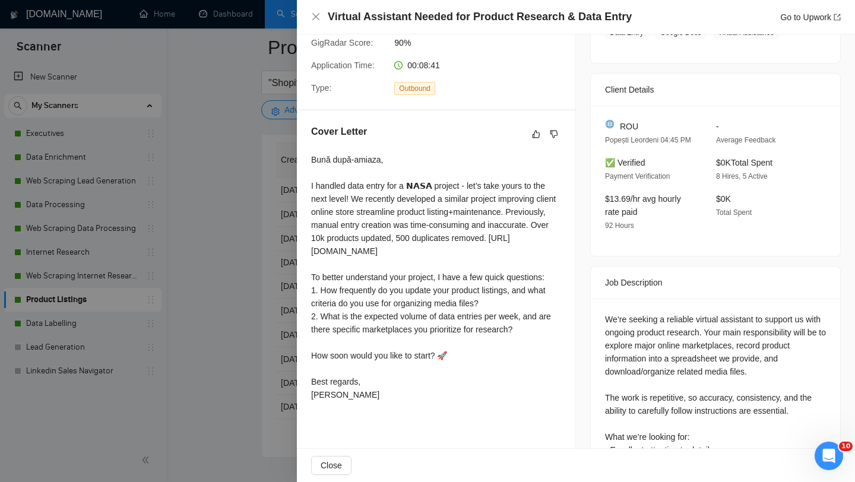
scroll to position [373, 0]
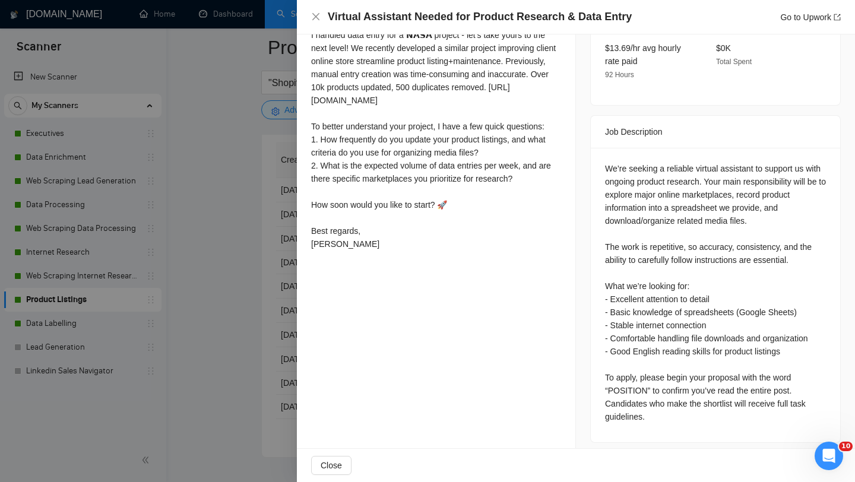
click at [201, 263] on div at bounding box center [427, 241] width 855 height 482
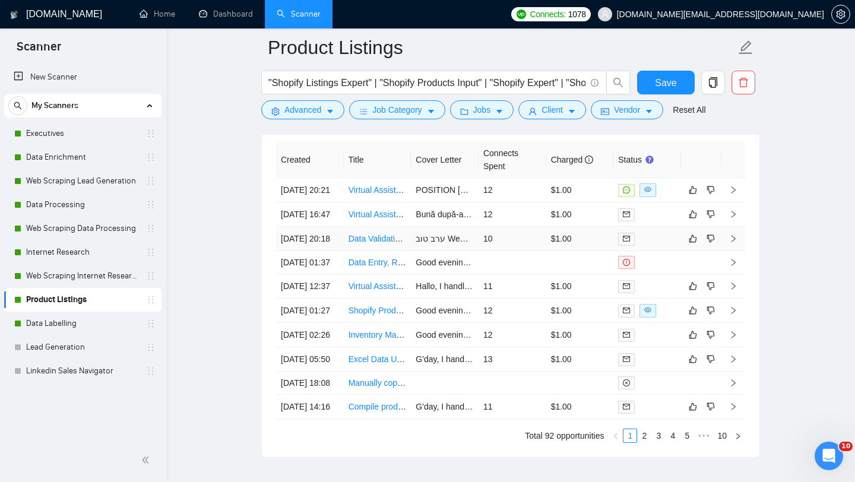
click at [372, 251] on td "Data Validation & Entry Specialist" at bounding box center [378, 239] width 68 height 24
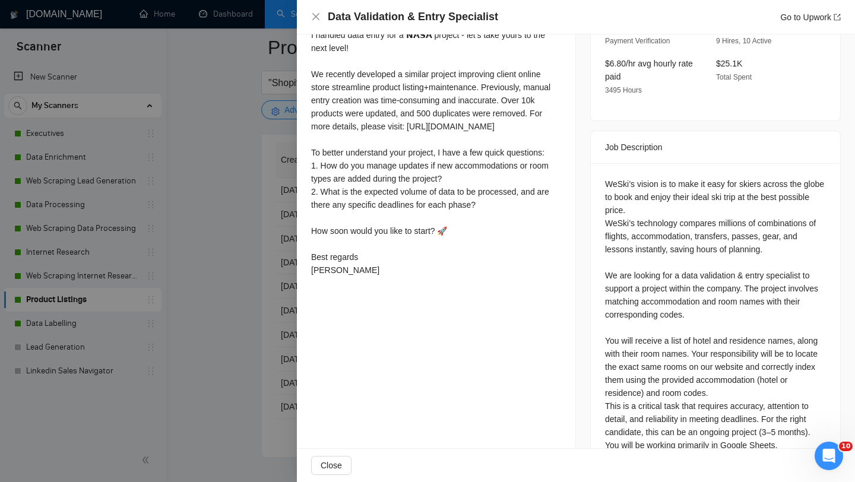
scroll to position [392, 0]
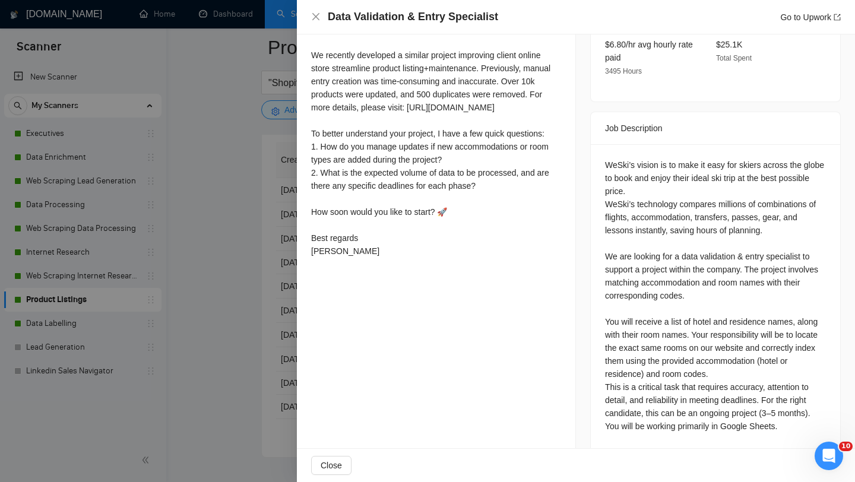
click at [248, 312] on div at bounding box center [427, 241] width 855 height 482
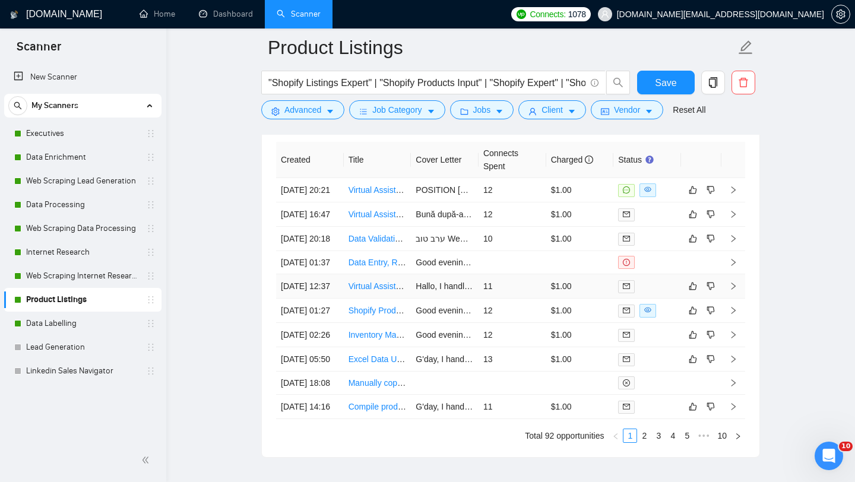
click at [375, 299] on td "Virtual Assistant ([GEOGRAPHIC_DATA]) With Ecommerce Experience Needed" at bounding box center [378, 286] width 68 height 24
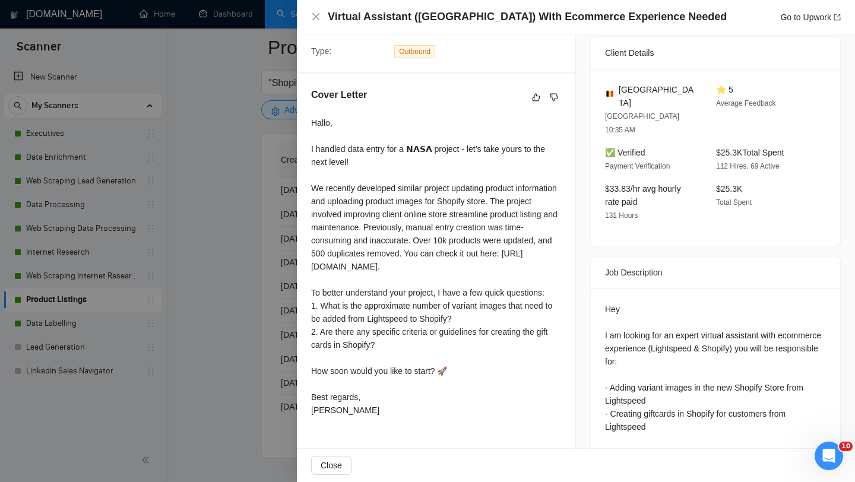
click at [202, 362] on div at bounding box center [427, 241] width 855 height 482
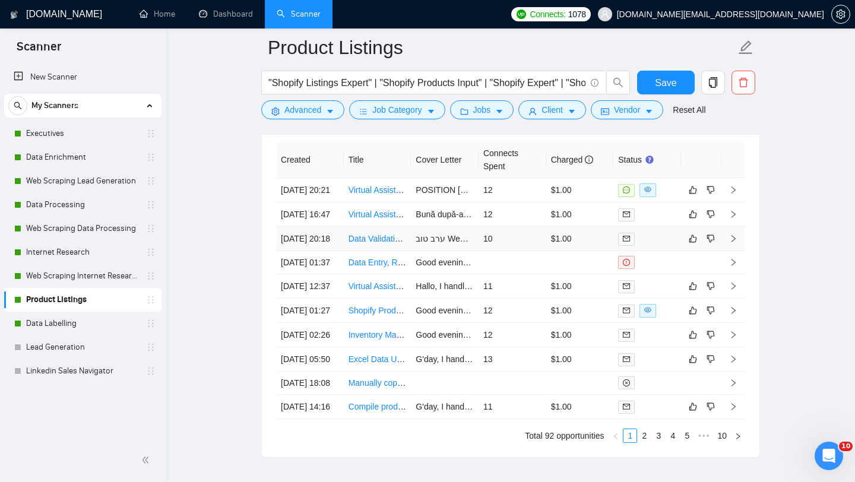
click at [388, 251] on td "Data Validation & Entry Specialist" at bounding box center [378, 239] width 68 height 24
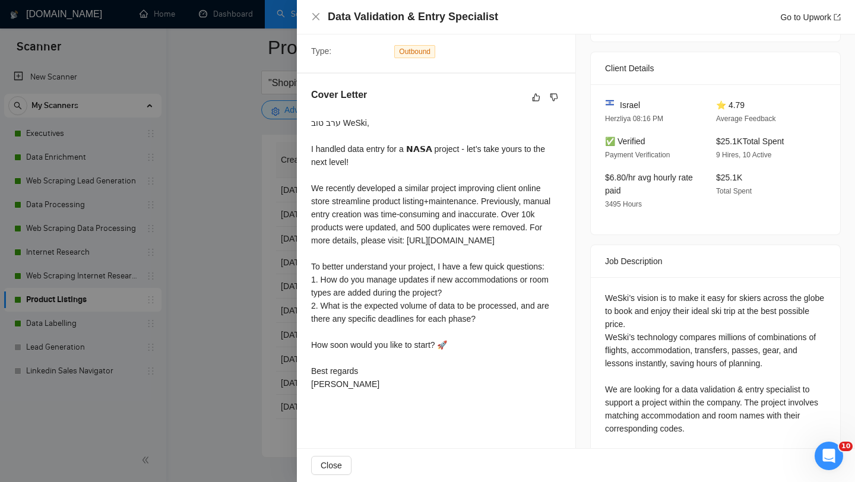
click at [251, 283] on div at bounding box center [427, 241] width 855 height 482
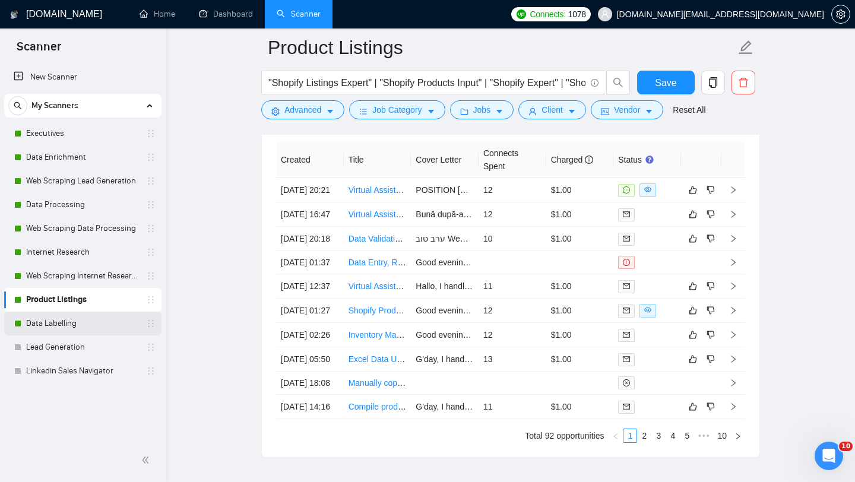
click at [59, 330] on link "Data Labelling" at bounding box center [82, 324] width 113 height 24
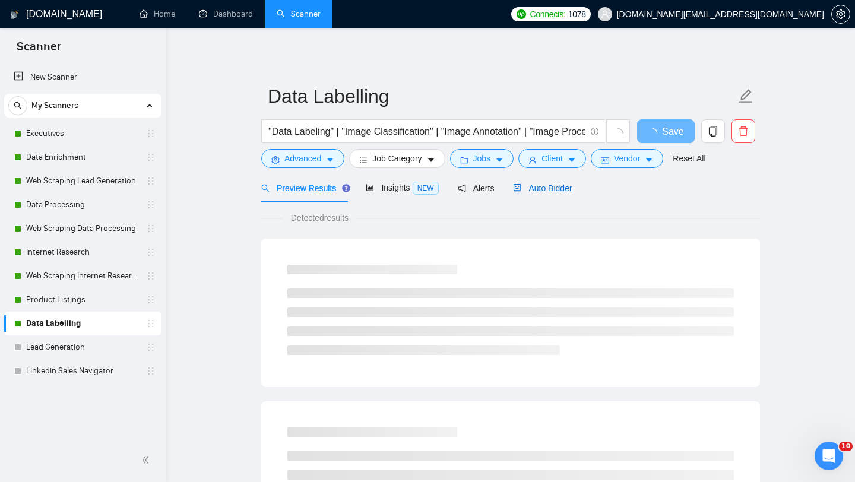
click at [555, 191] on span "Auto Bidder" at bounding box center [542, 189] width 59 height 10
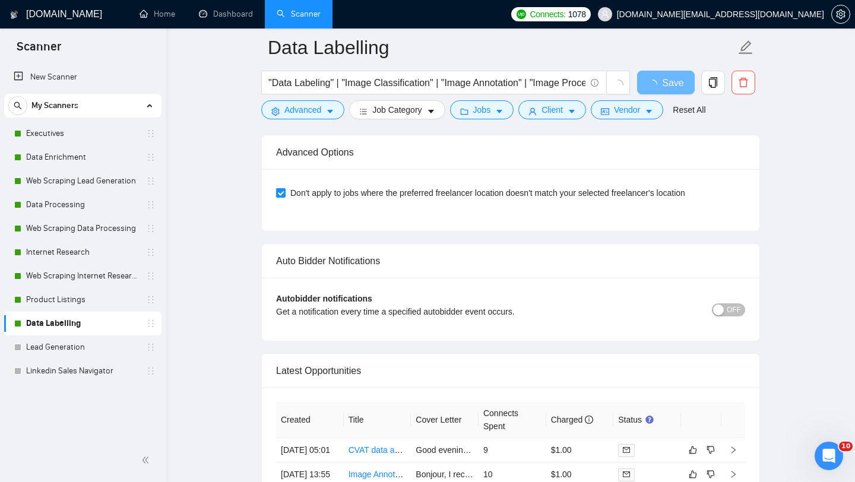
scroll to position [2764, 0]
